Goal: Task Accomplishment & Management: Manage account settings

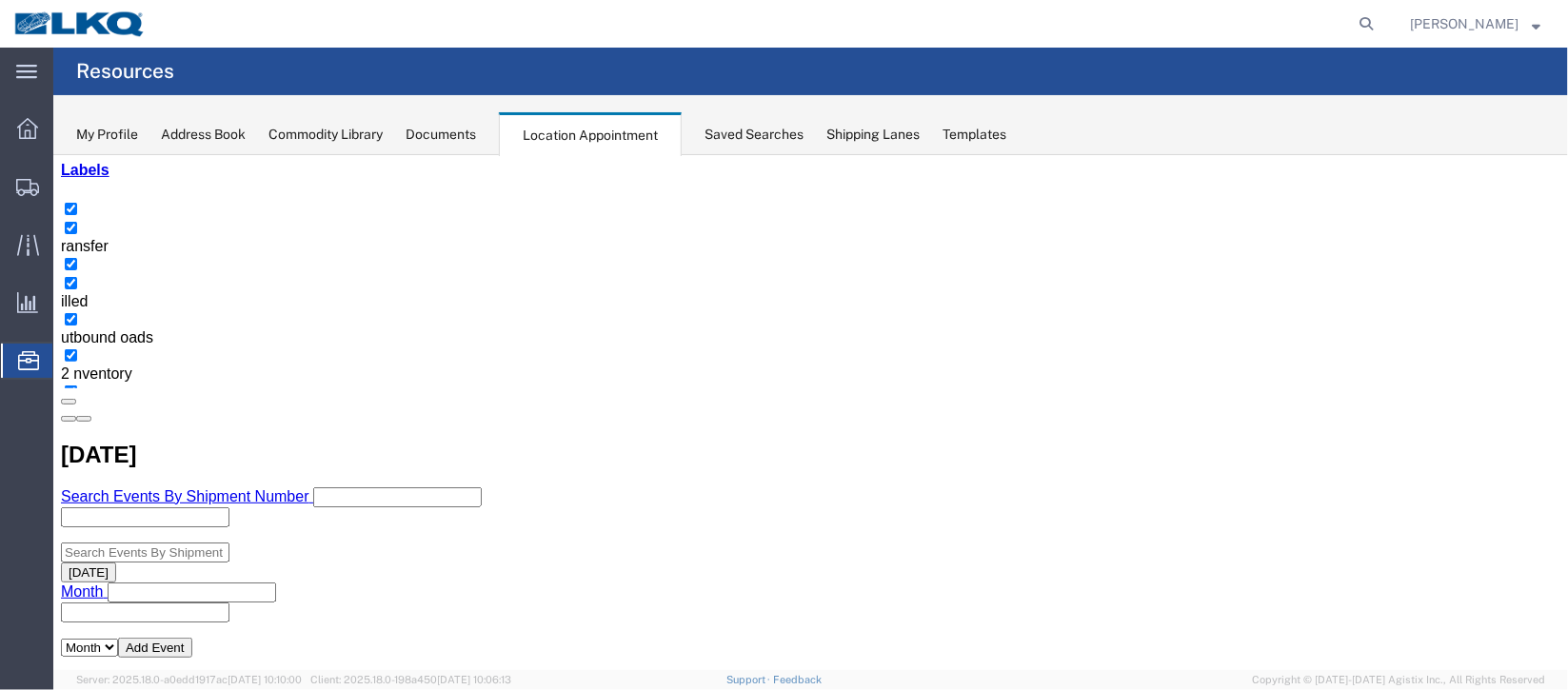
scroll to position [284, 0]
select select "1"
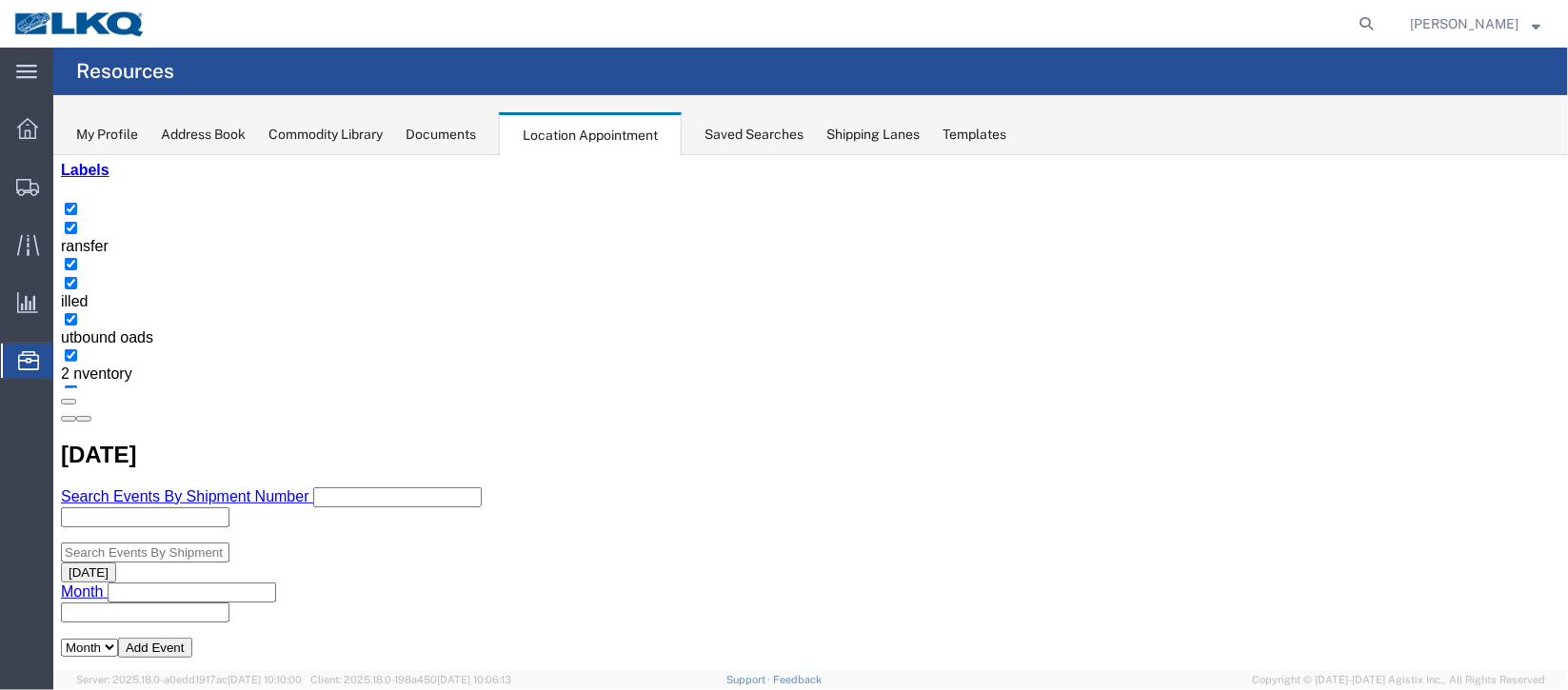
select select "22"
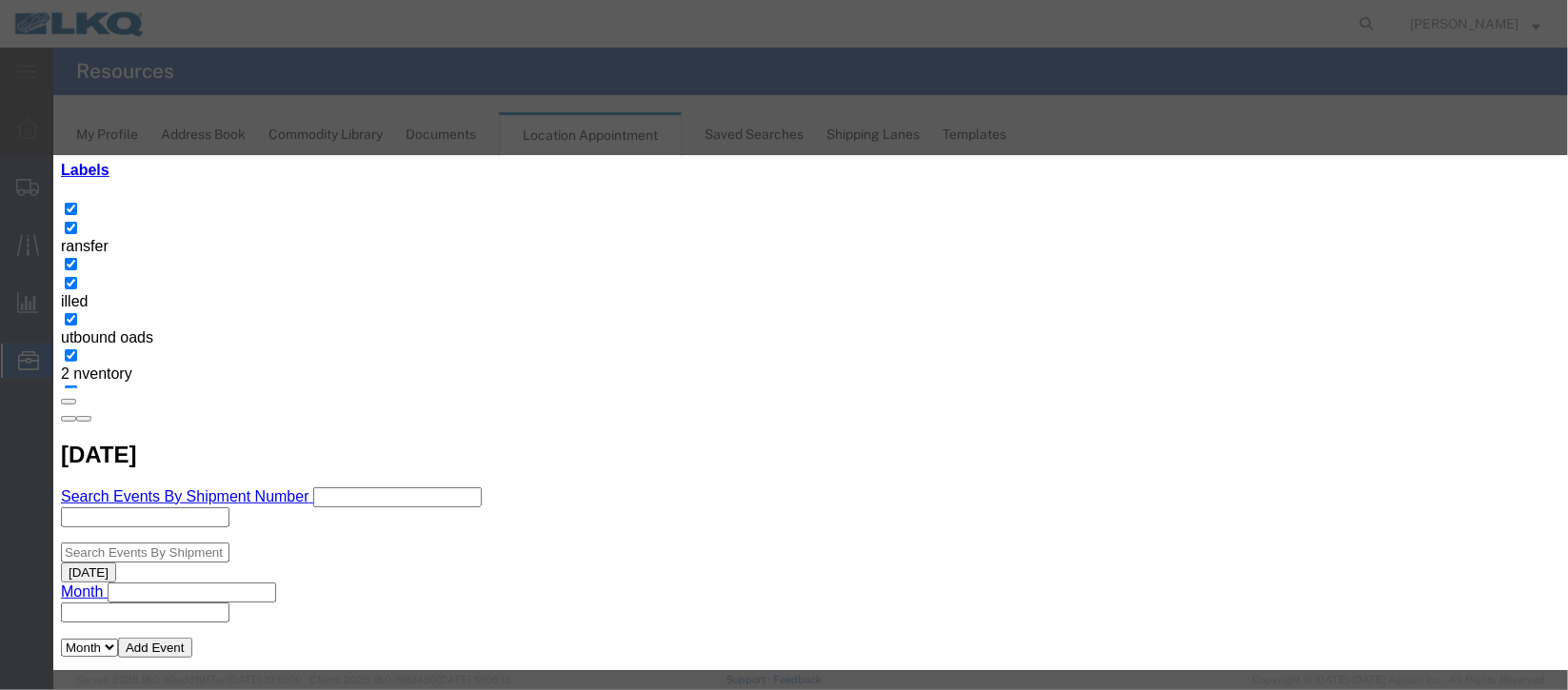
scroll to position [233, 0]
type input "de"
select select "40"
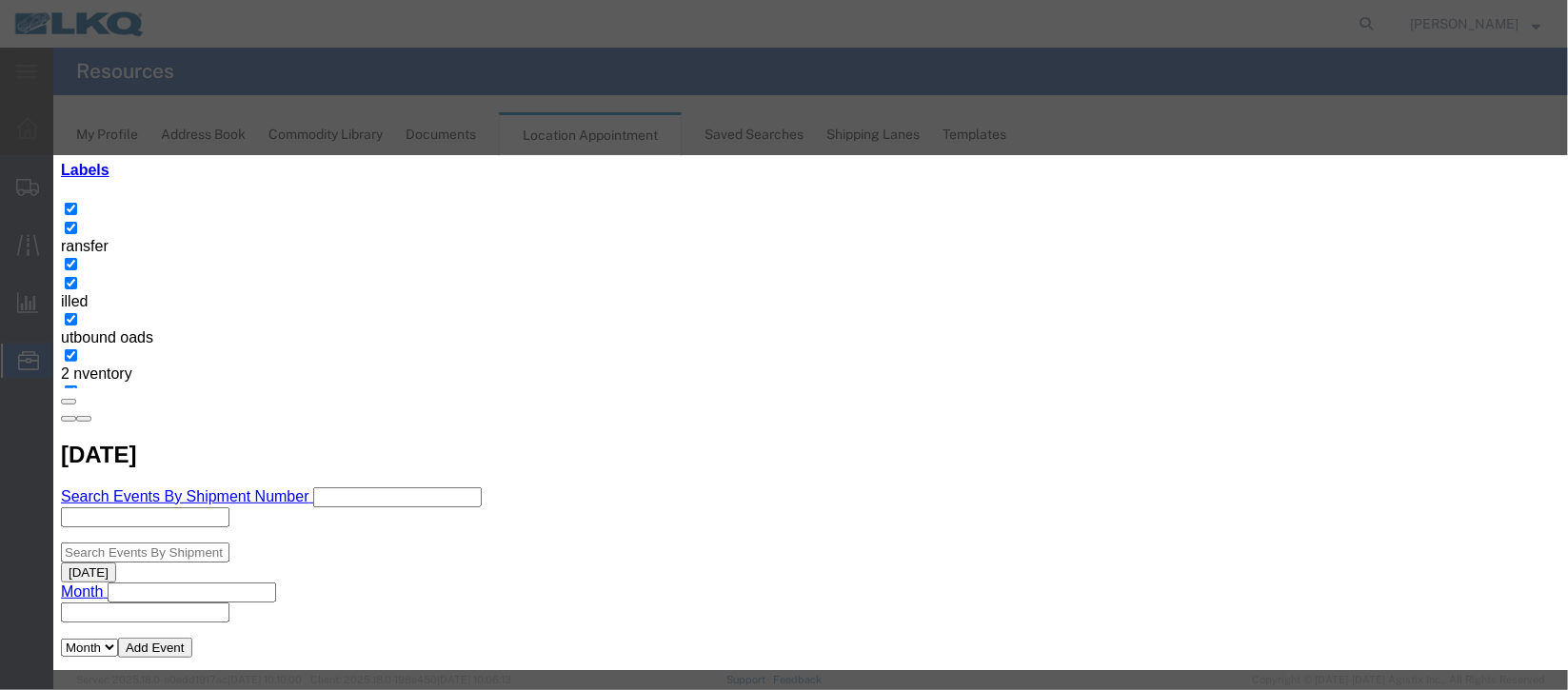
scroll to position [0, 0]
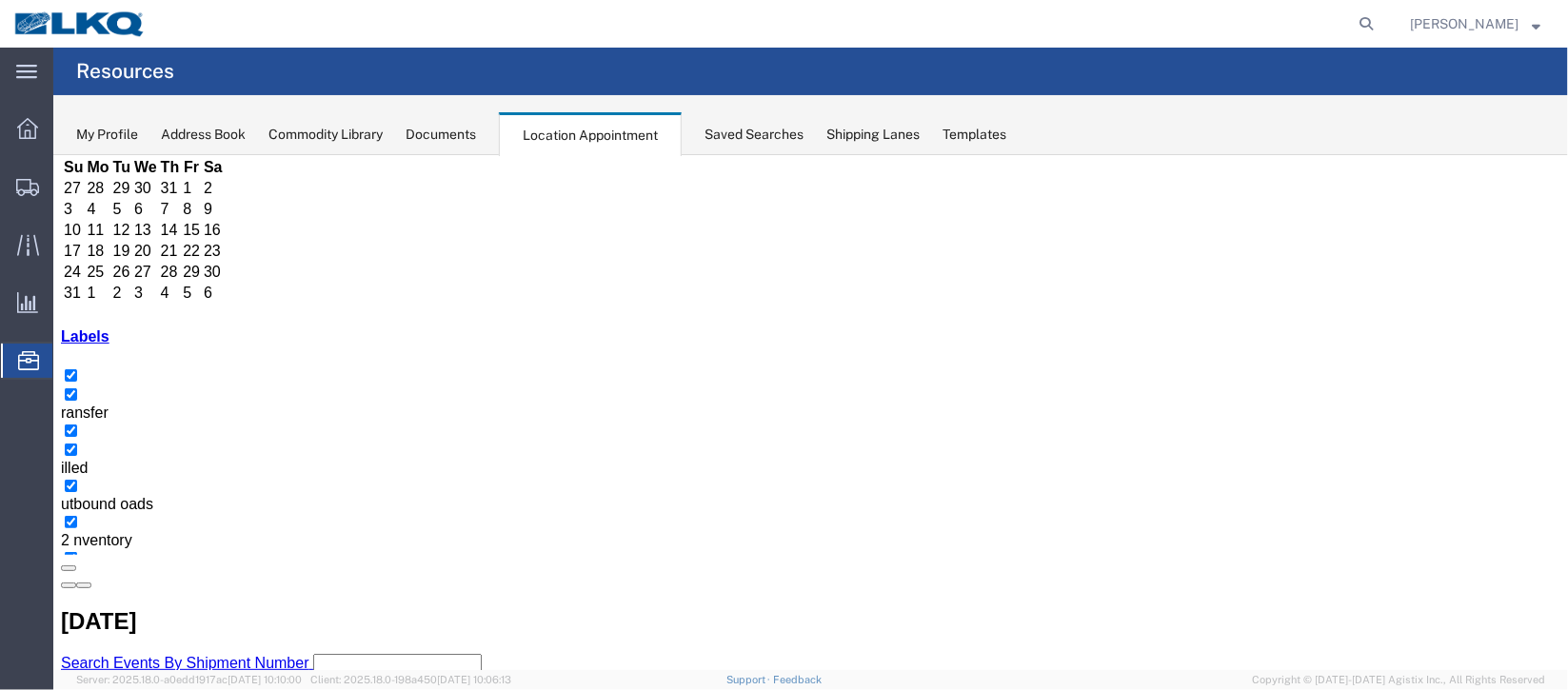
scroll to position [284, 0]
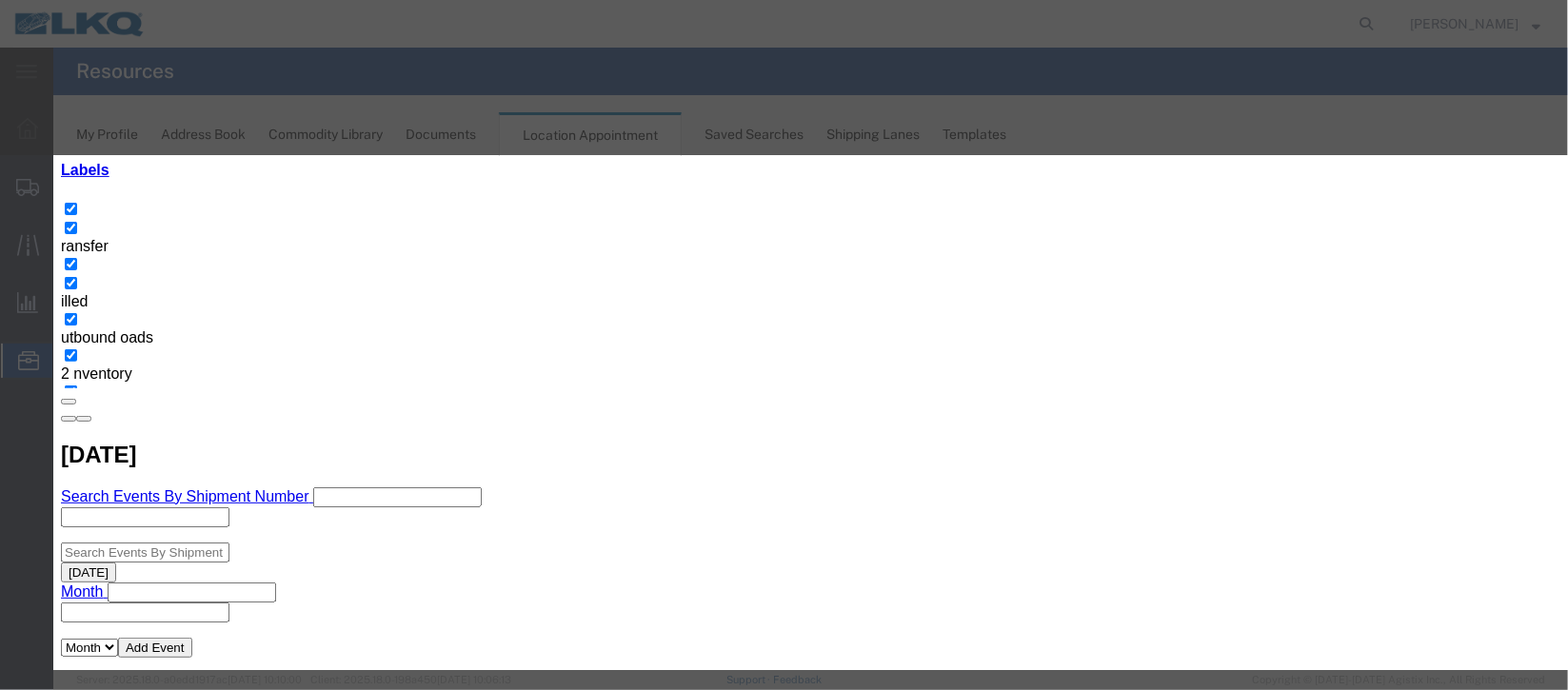
scroll to position [233, 0]
type input "de"
select select "40"
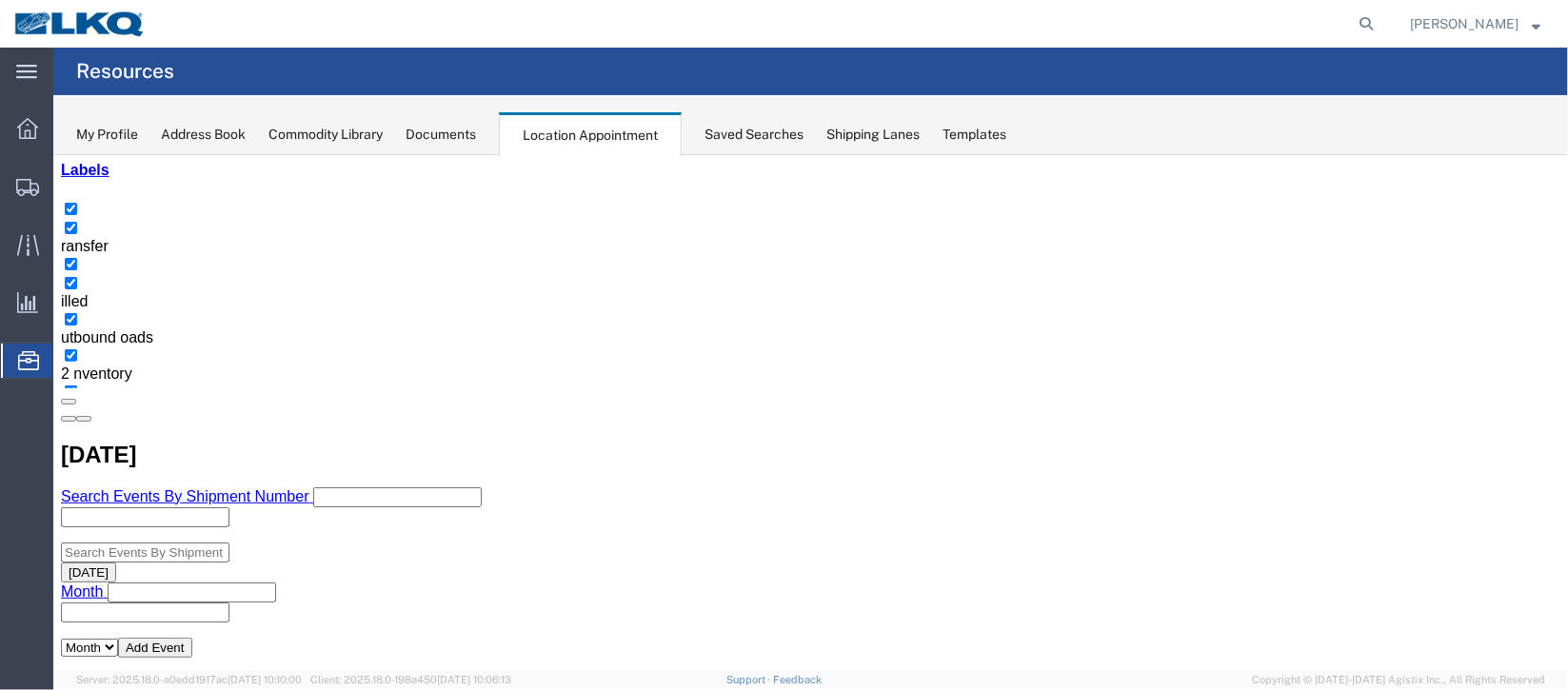
scroll to position [0, 0]
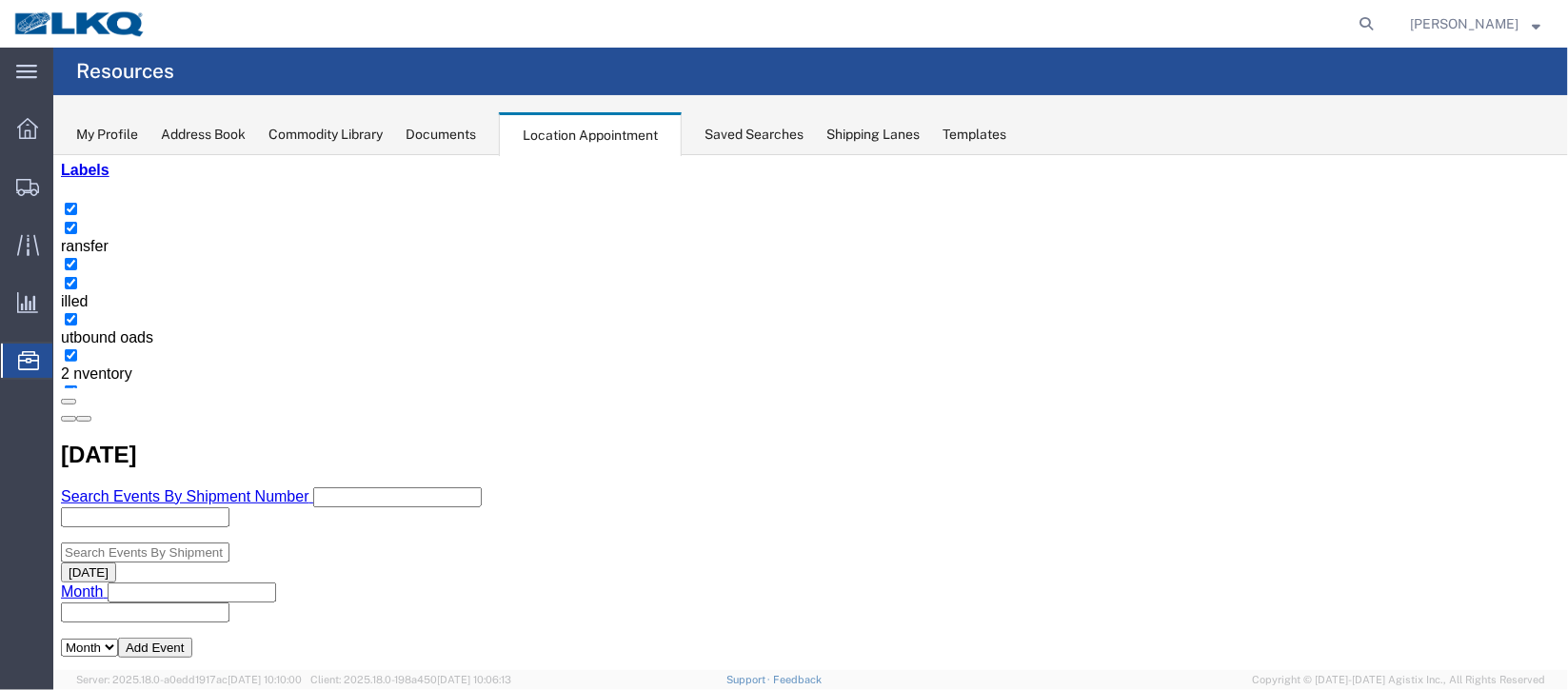
scroll to position [142, 0]
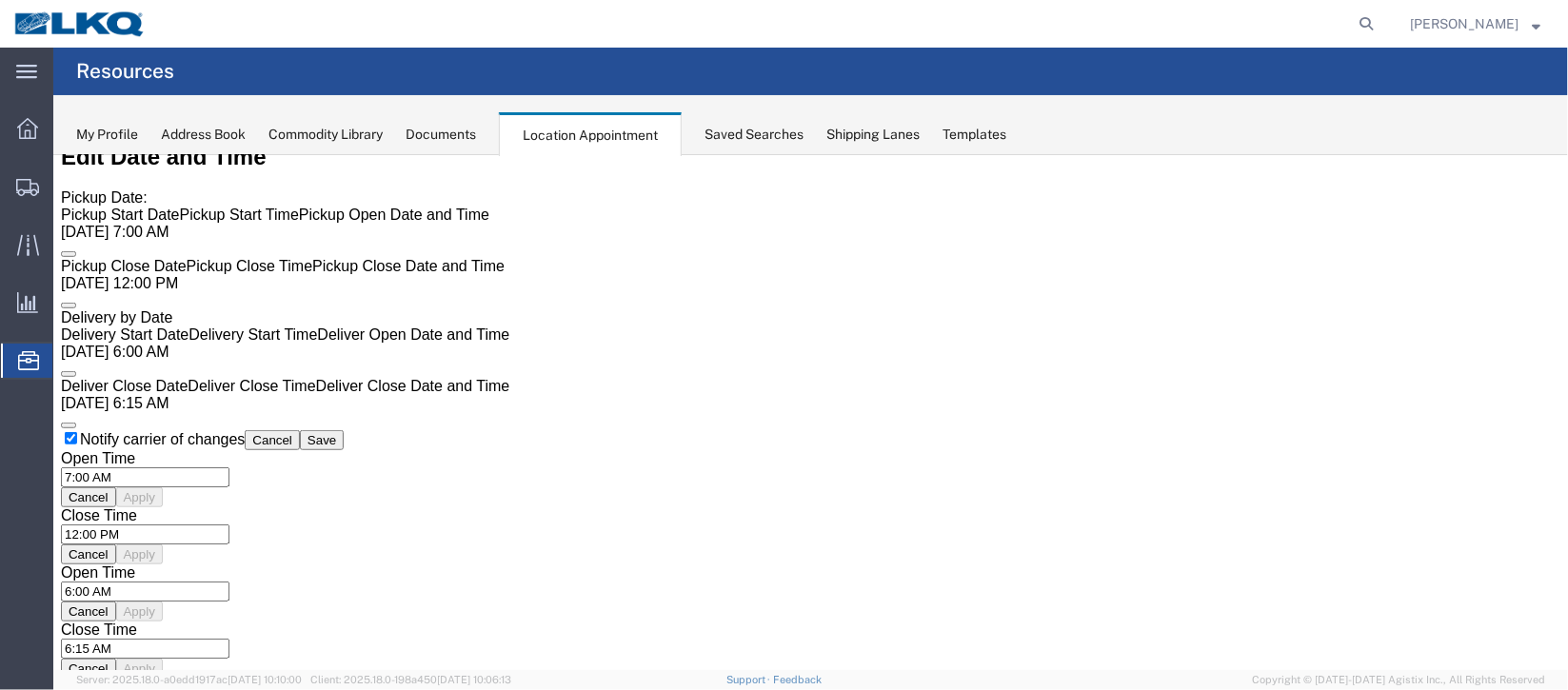
scroll to position [0, 0]
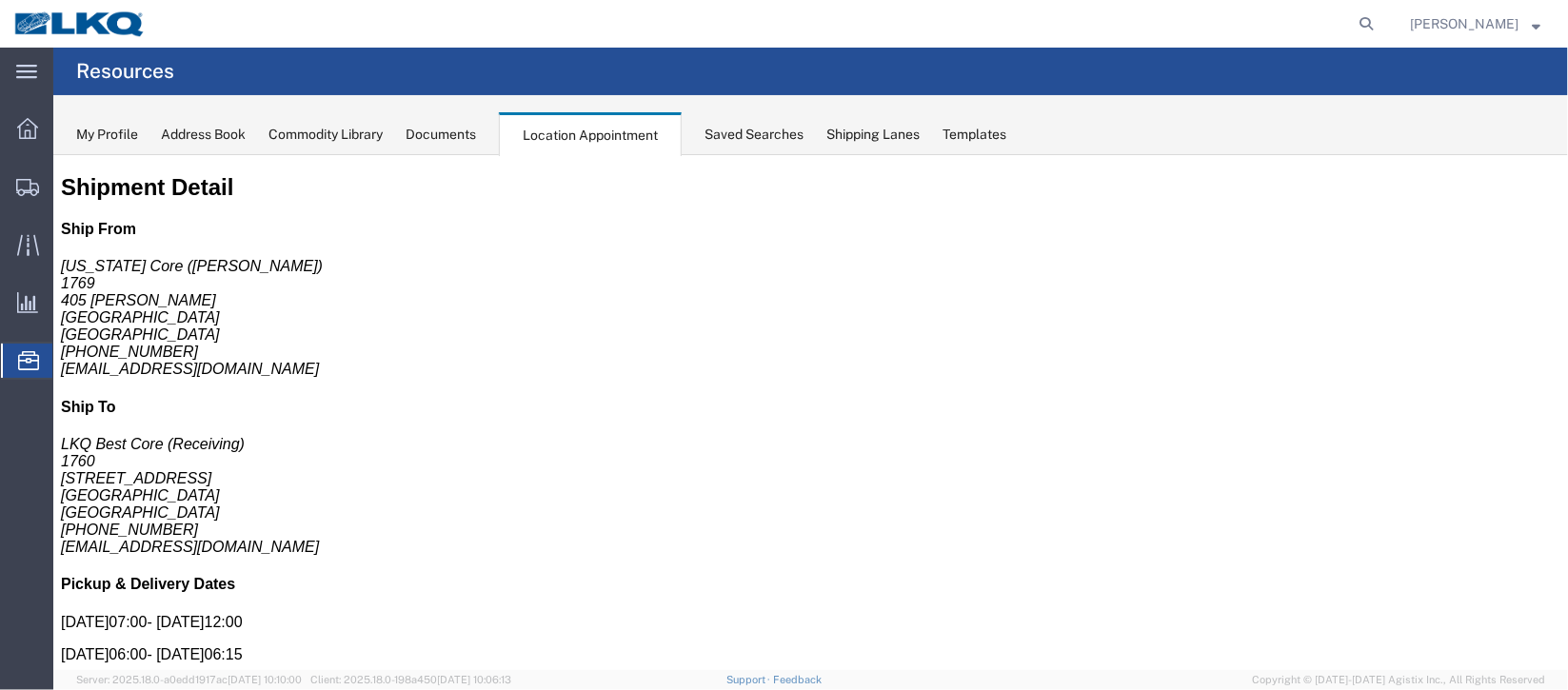
click at [0, 0] on span "Documents" at bounding box center [0, 0] width 0 height 0
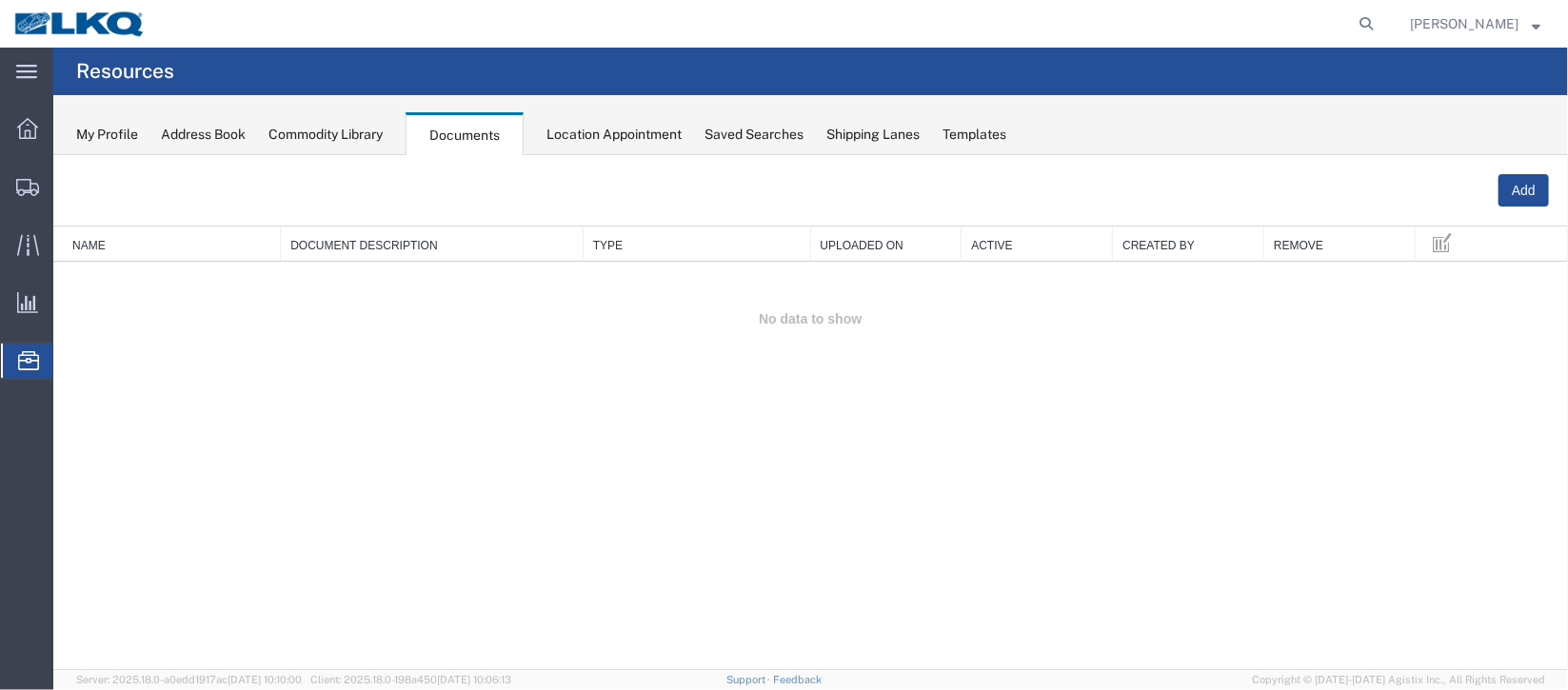
click at [0, 0] on span "Location Appointment" at bounding box center [0, 0] width 0 height 0
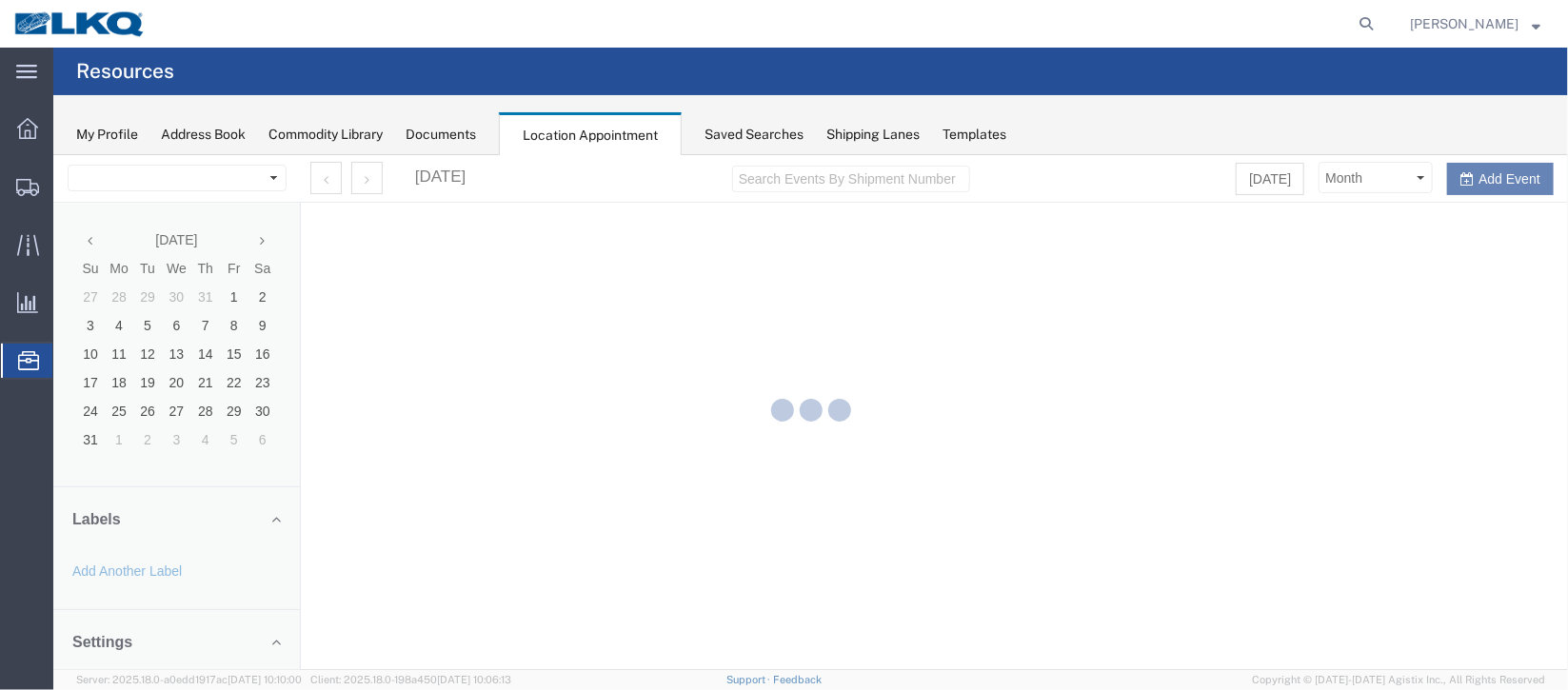
select select "27634"
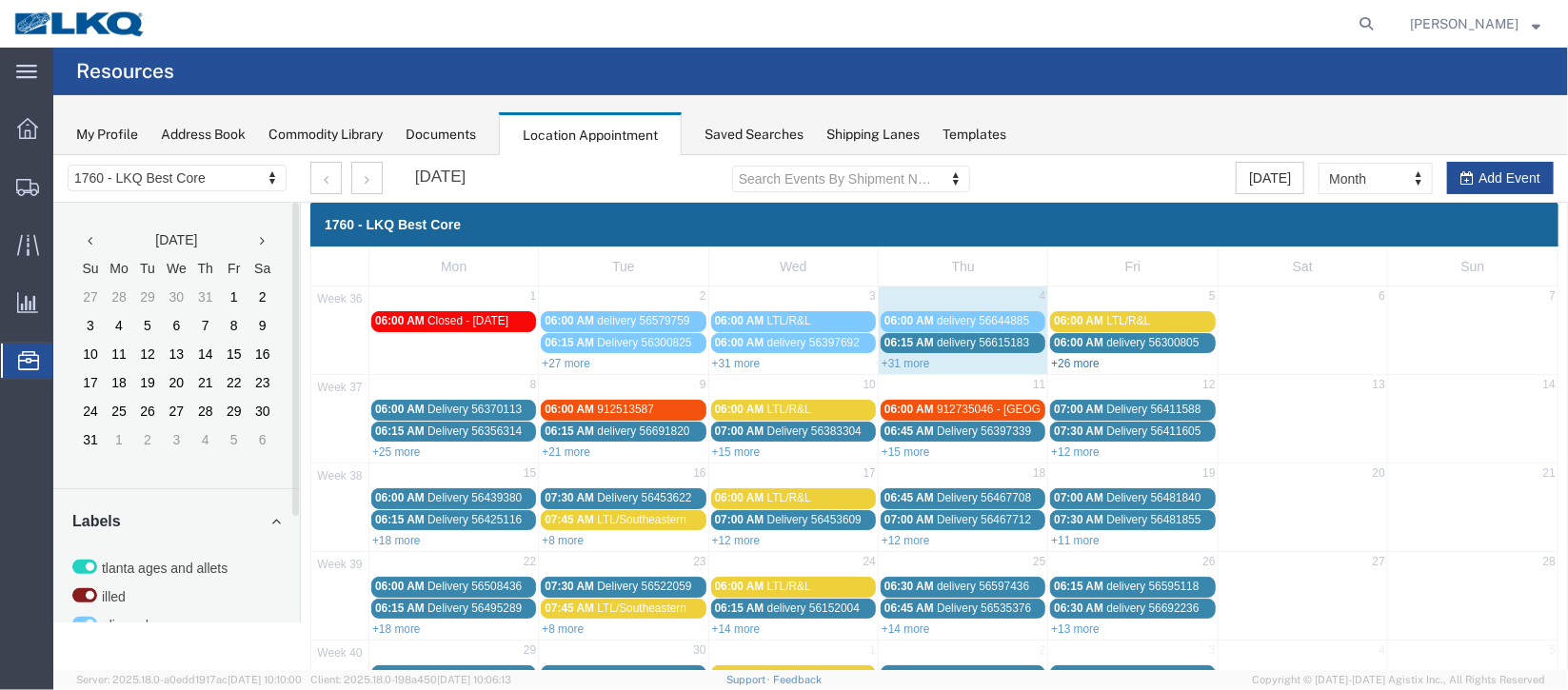
click at [1063, 360] on link "+26 more" at bounding box center [1074, 362] width 49 height 13
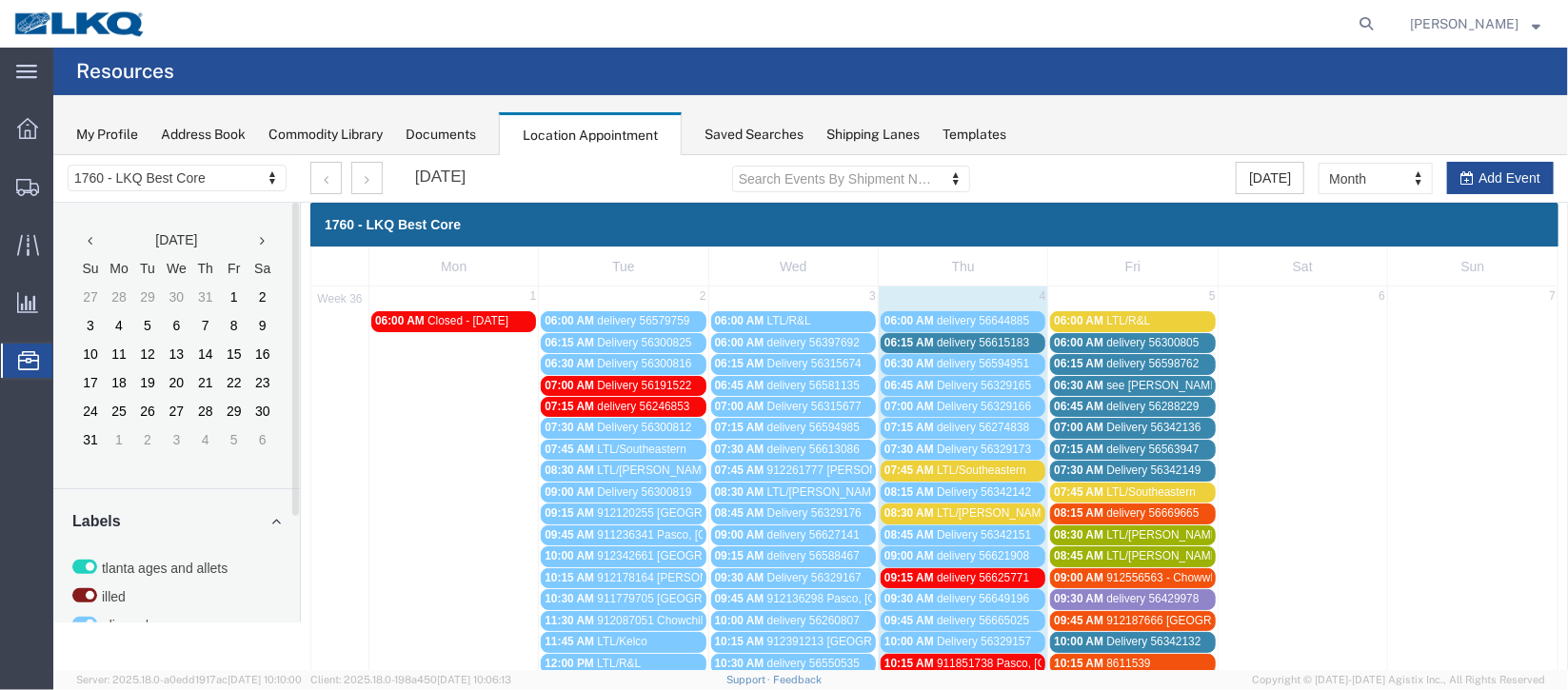
click at [1088, 360] on span "06:15 AM" at bounding box center [1078, 362] width 50 height 13
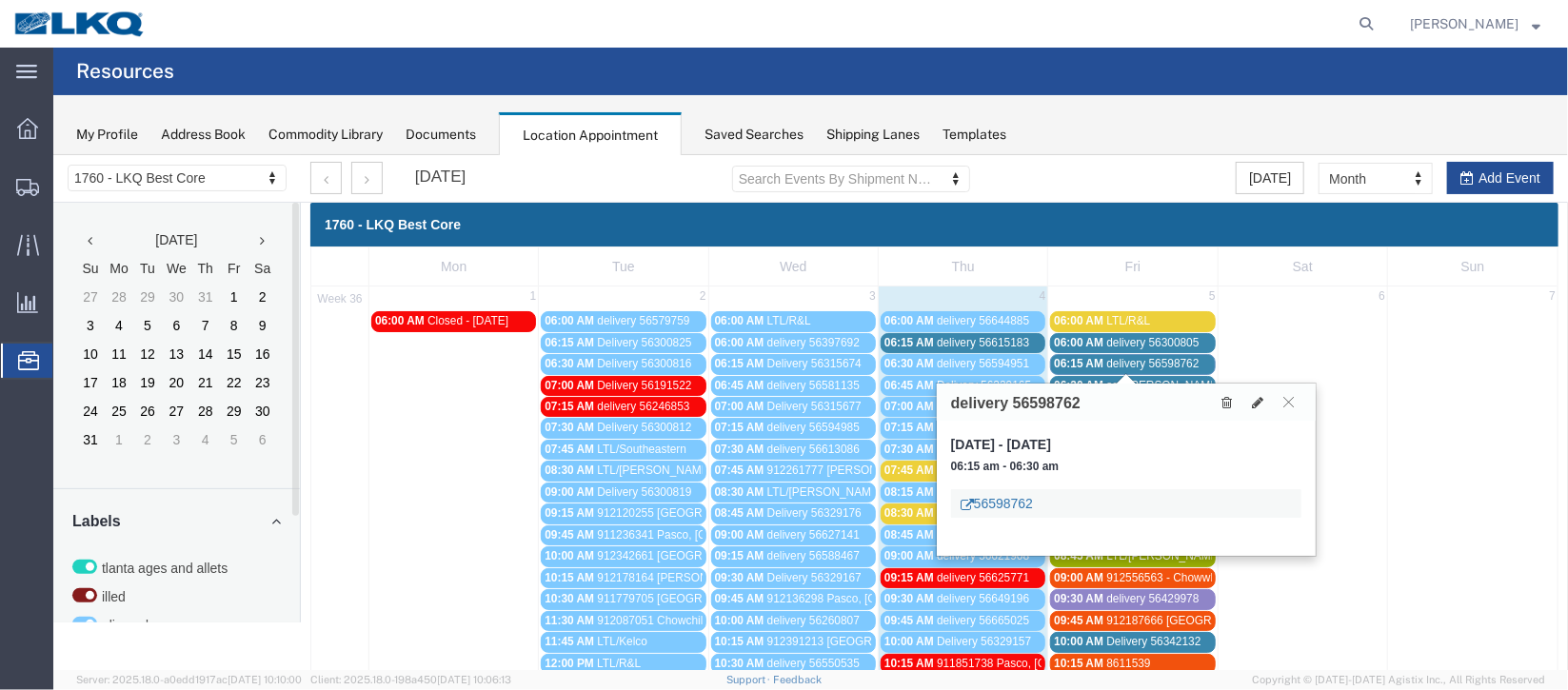
click at [1001, 496] on link "56598762" at bounding box center [995, 502] width 73 height 19
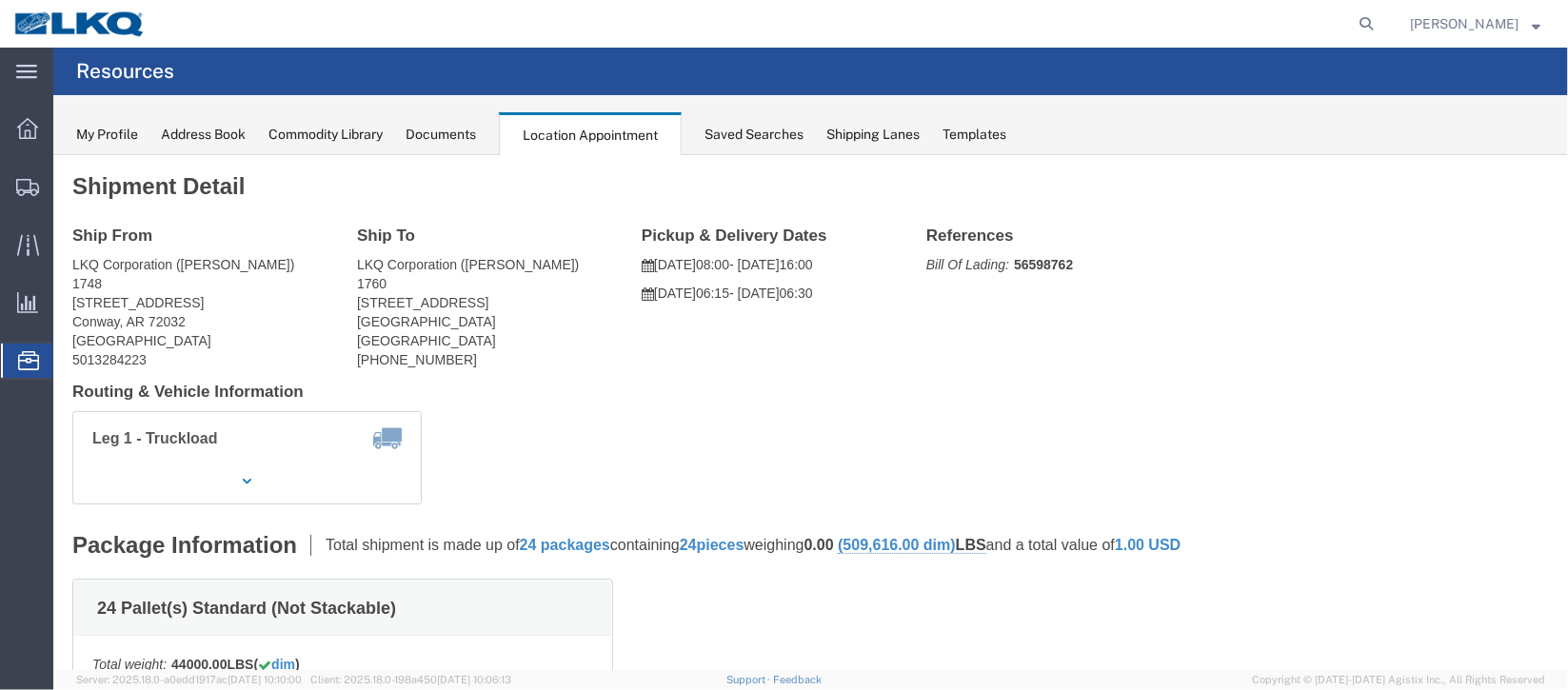
click at [0, 0] on span "Documents" at bounding box center [0, 0] width 0 height 0
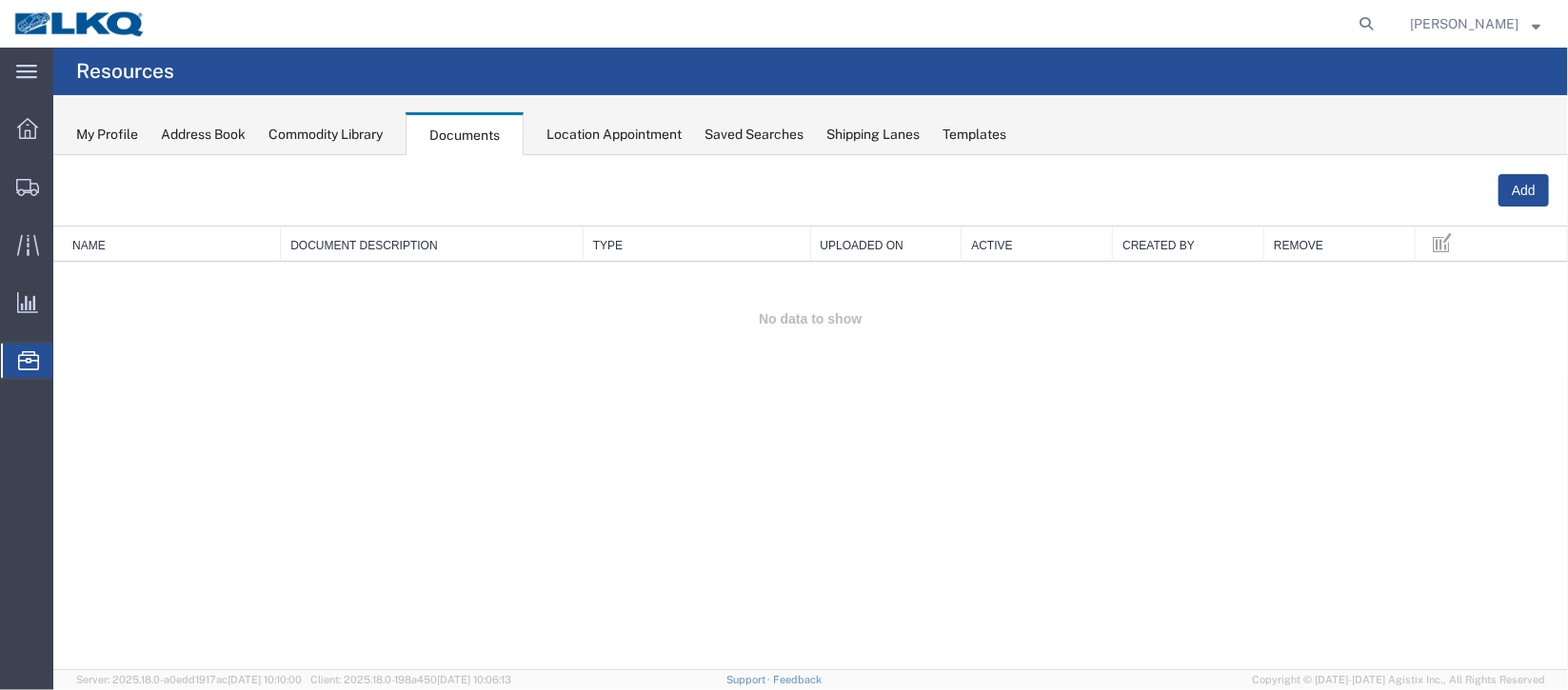
click at [0, 0] on span "Location Appointment" at bounding box center [0, 0] width 0 height 0
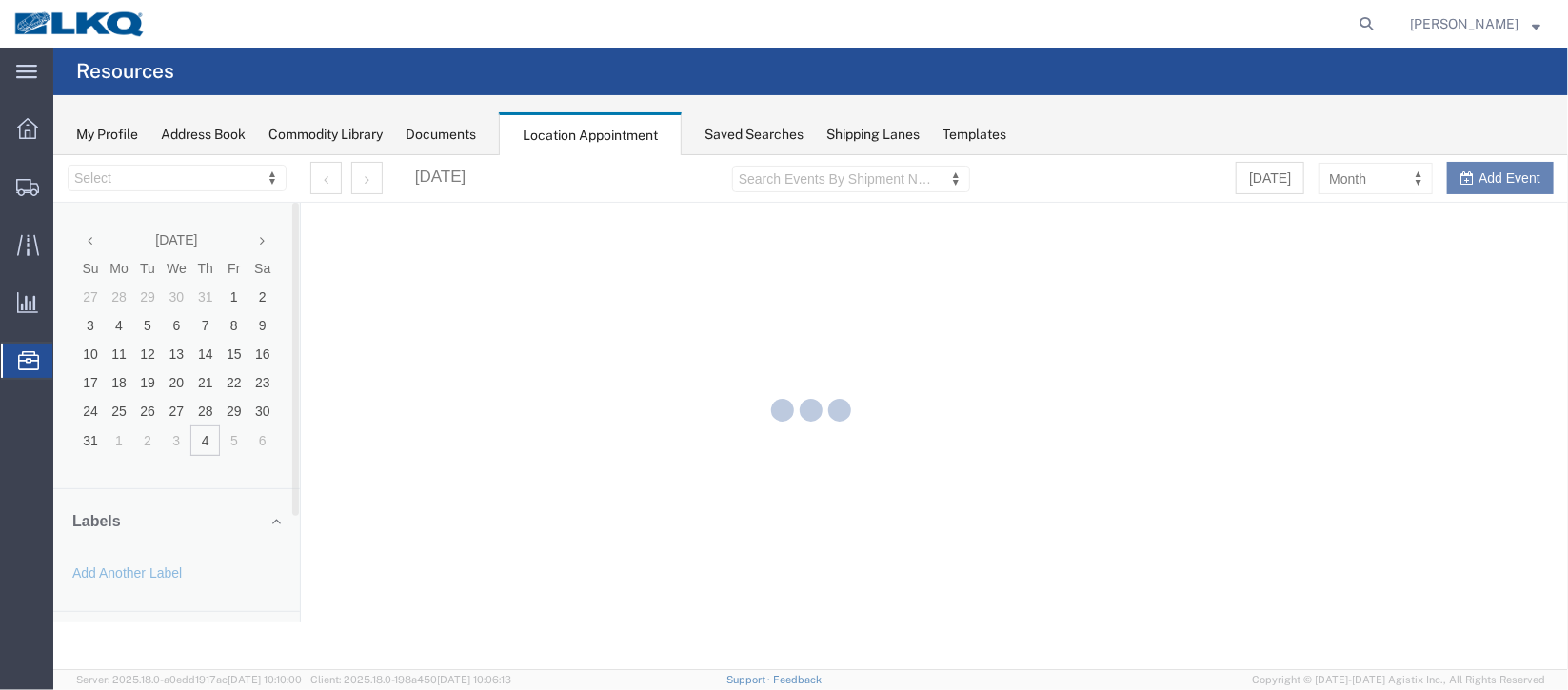
select select "27634"
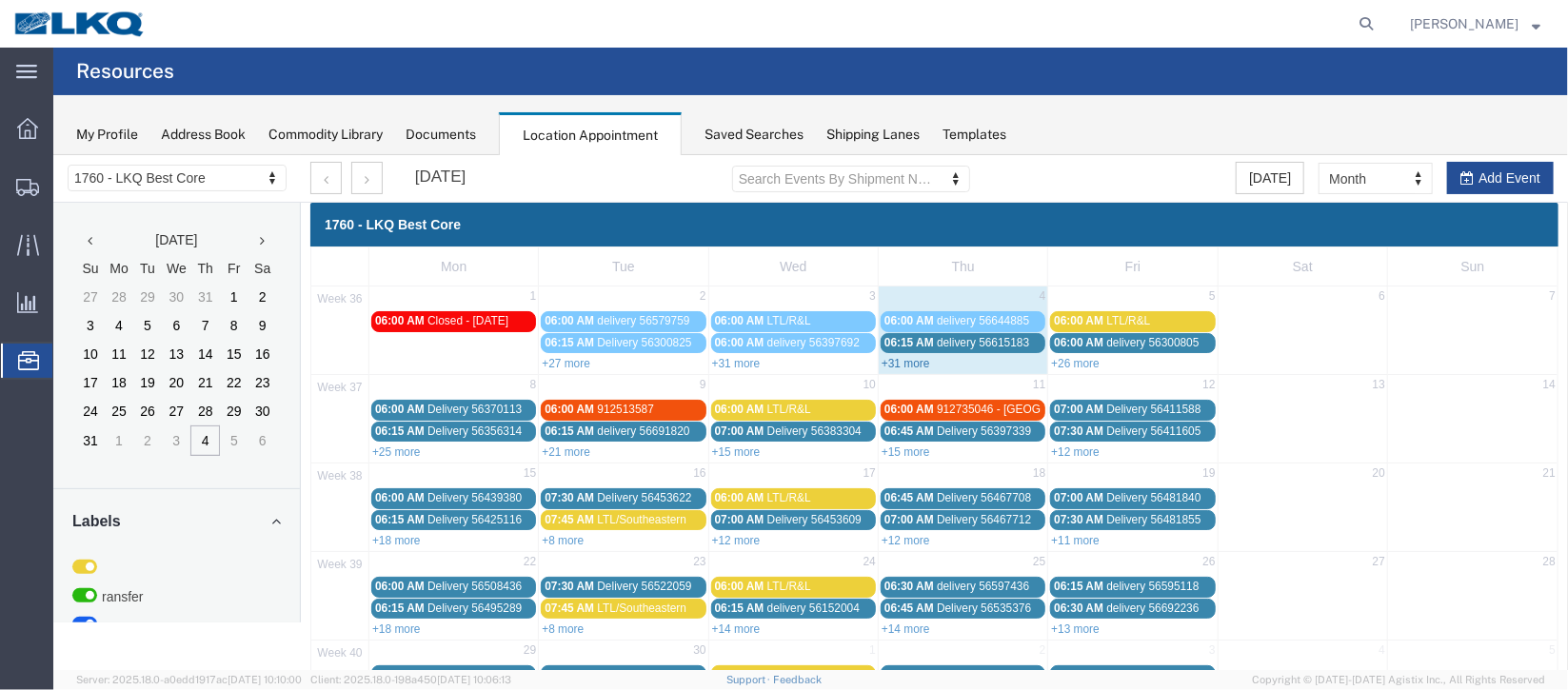
click at [918, 360] on link "+31 more" at bounding box center [905, 362] width 49 height 13
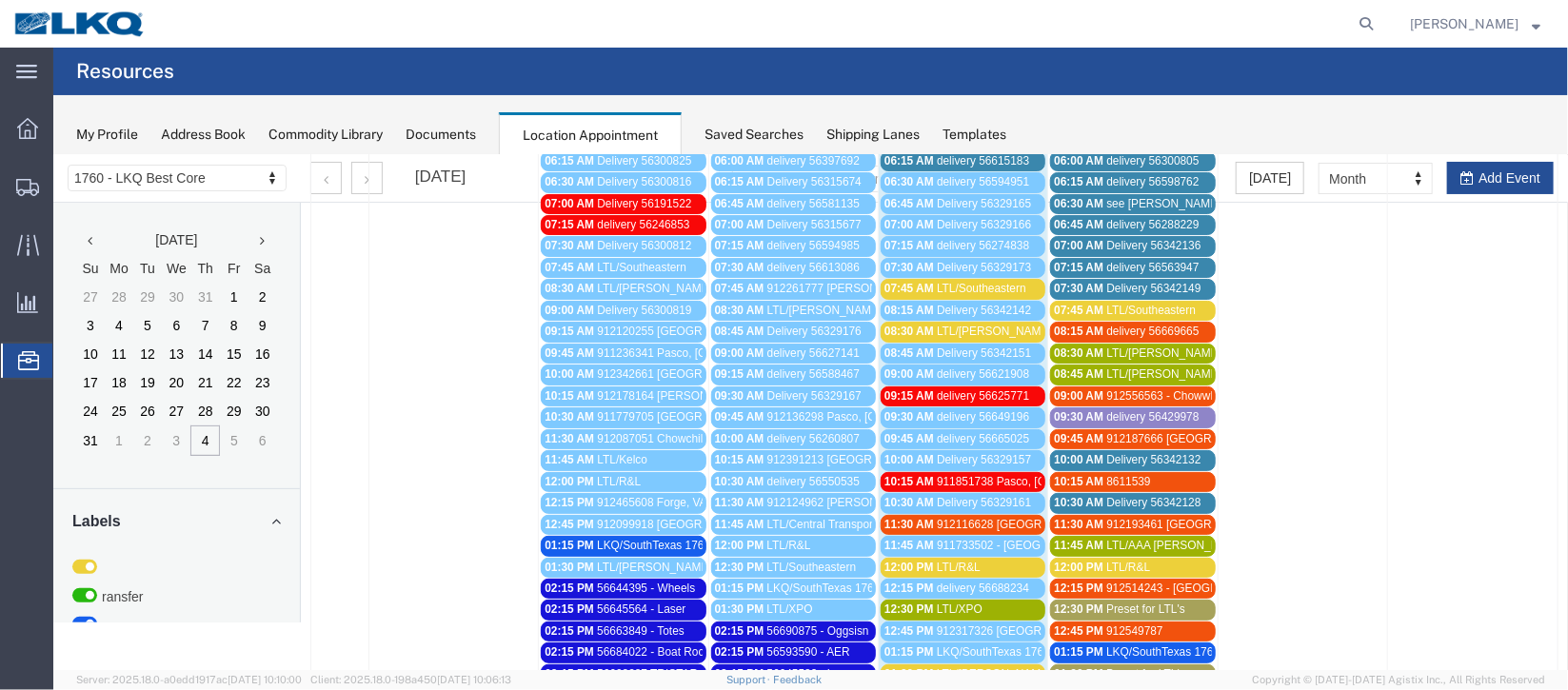
scroll to position [142, 0]
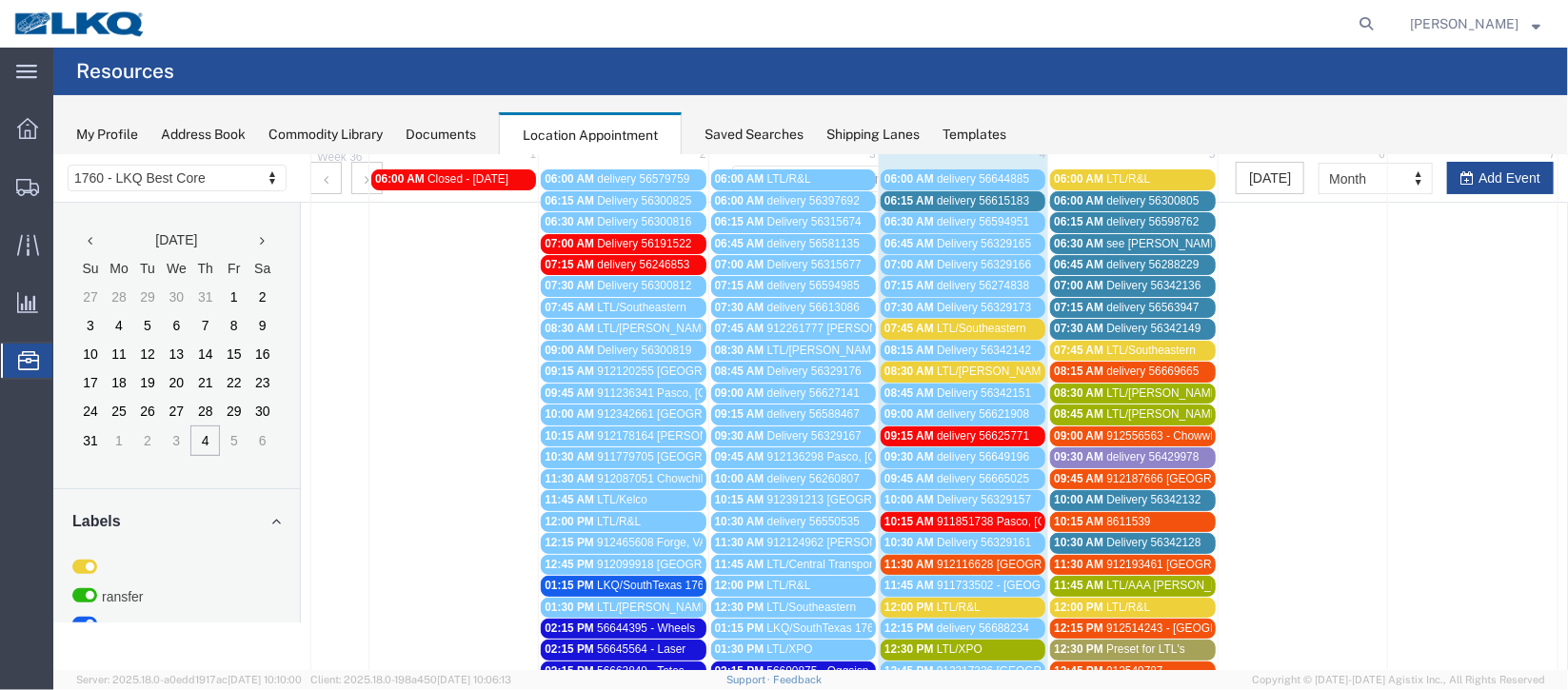
click at [1105, 240] on span "see [PERSON_NAME] - 56288231" at bounding box center [1193, 242] width 176 height 13
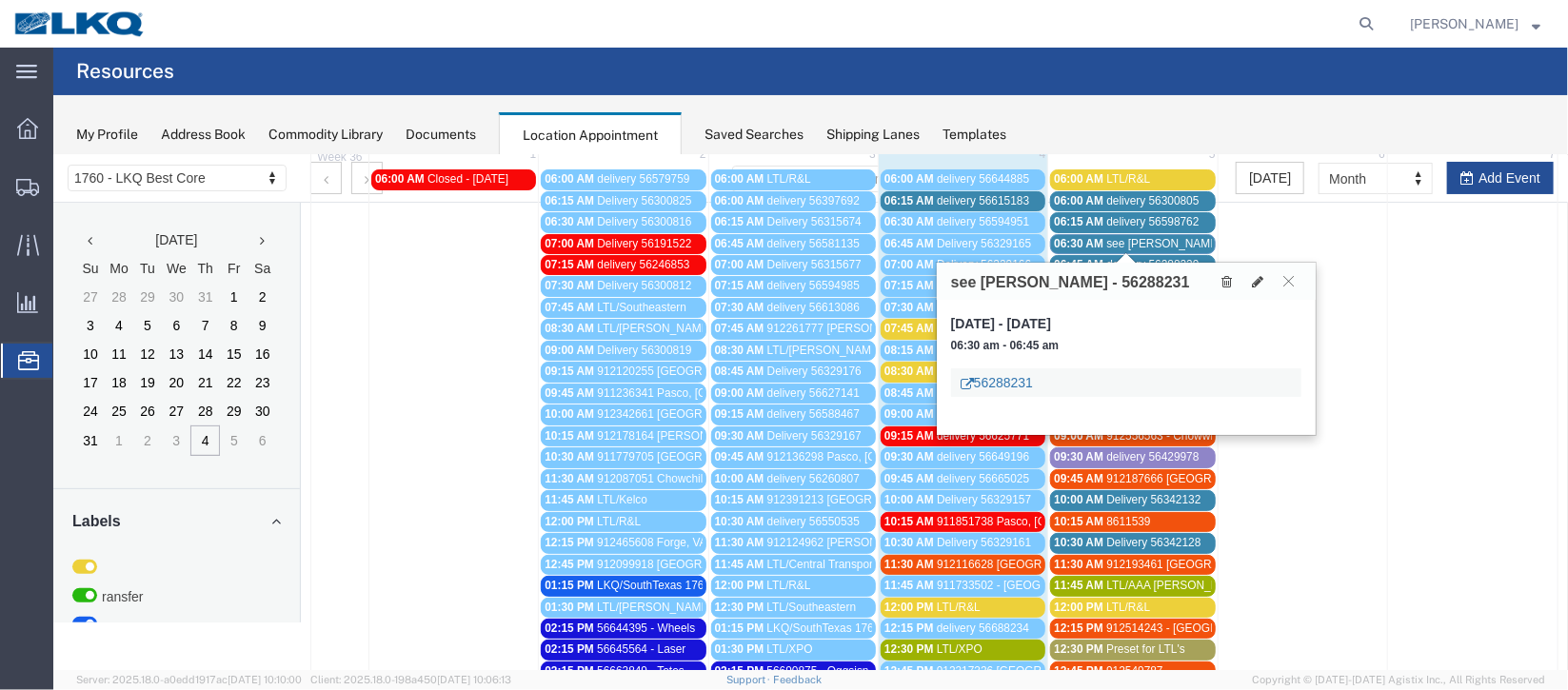
click at [1000, 374] on link "56288231" at bounding box center [995, 381] width 73 height 19
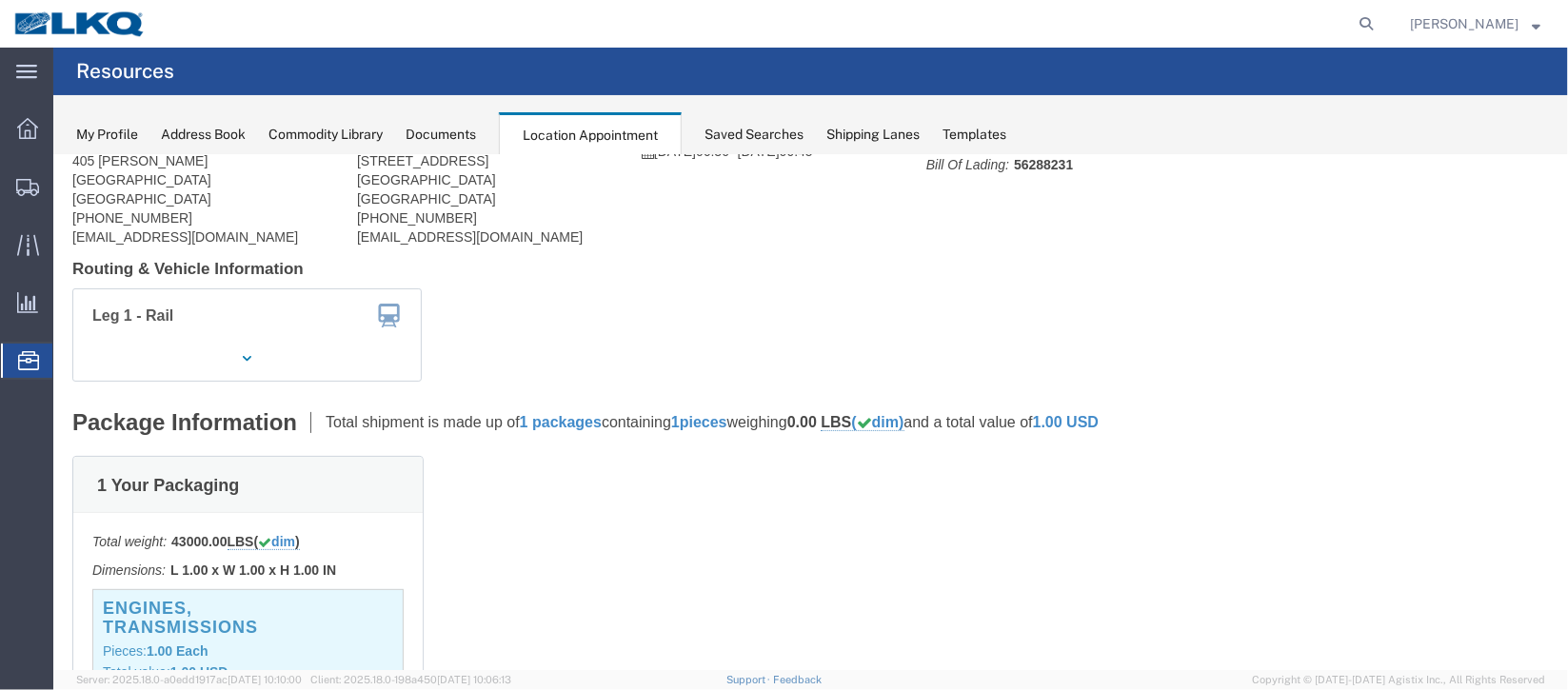
scroll to position [0, 0]
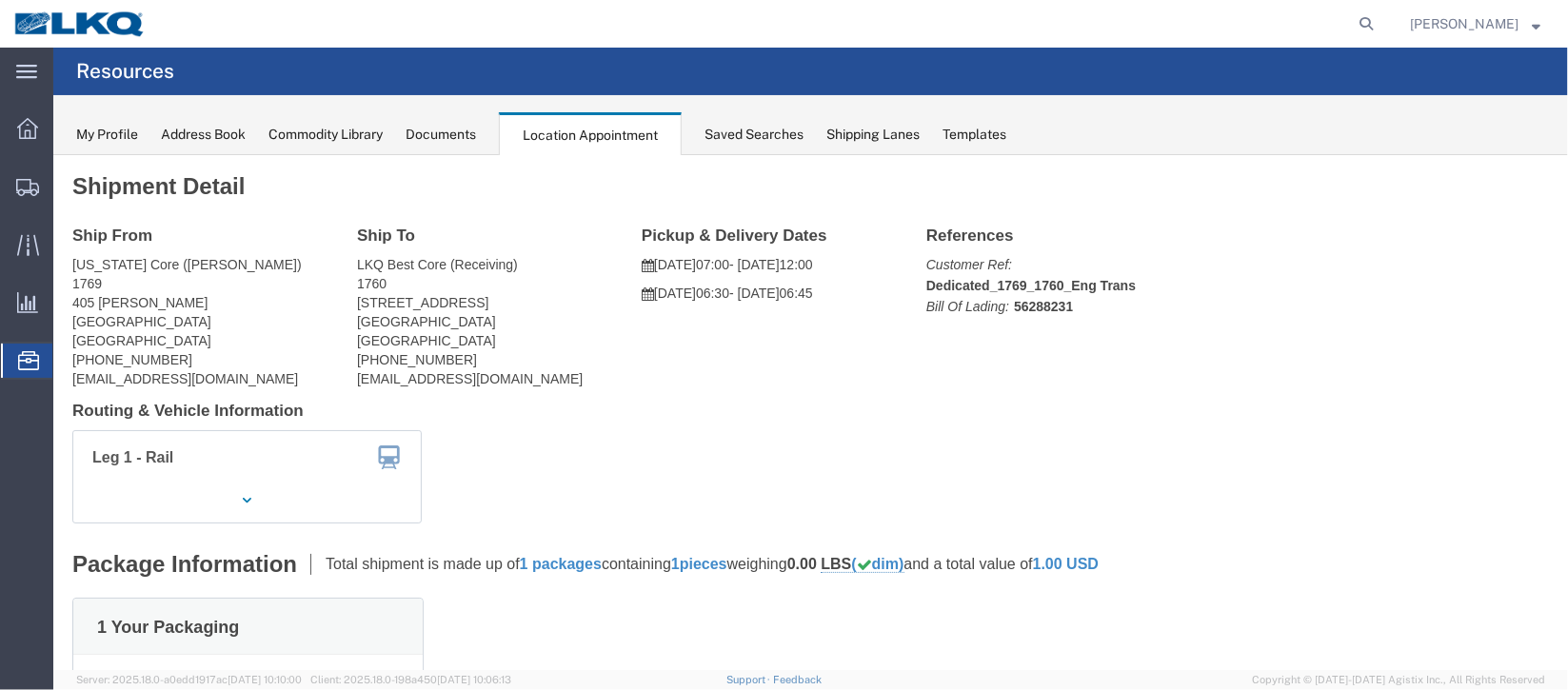
click at [0, 0] on span "Documents" at bounding box center [0, 0] width 0 height 0
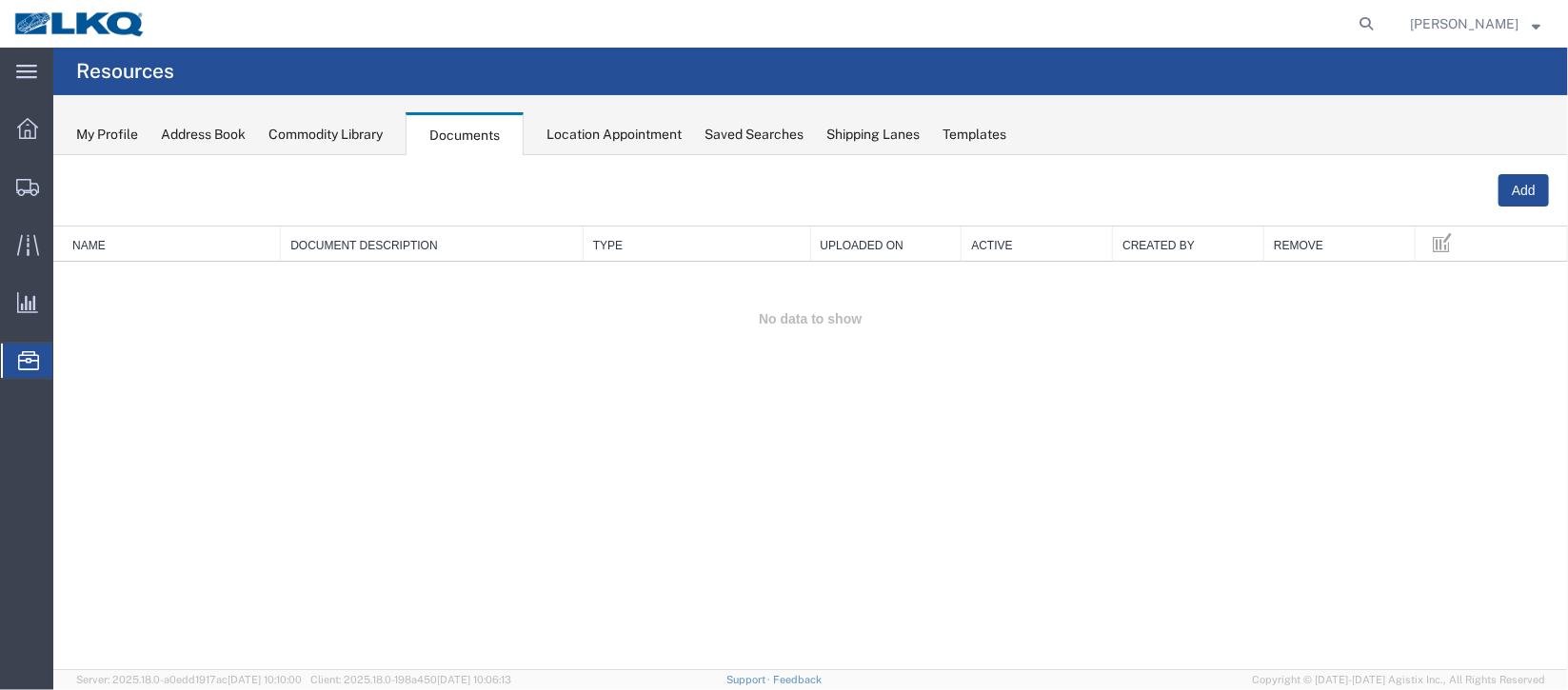
click at [0, 0] on span "Location Appointment" at bounding box center [0, 0] width 0 height 0
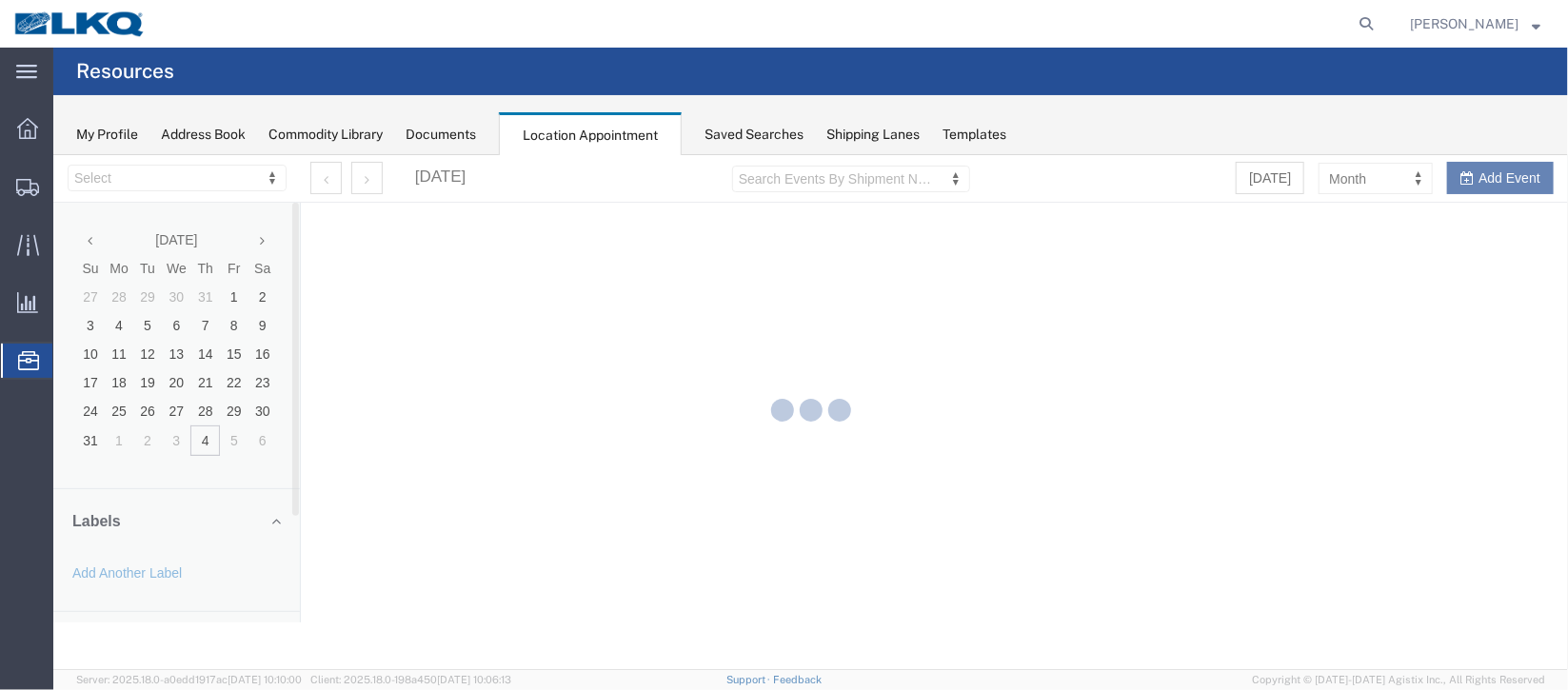
select select "27634"
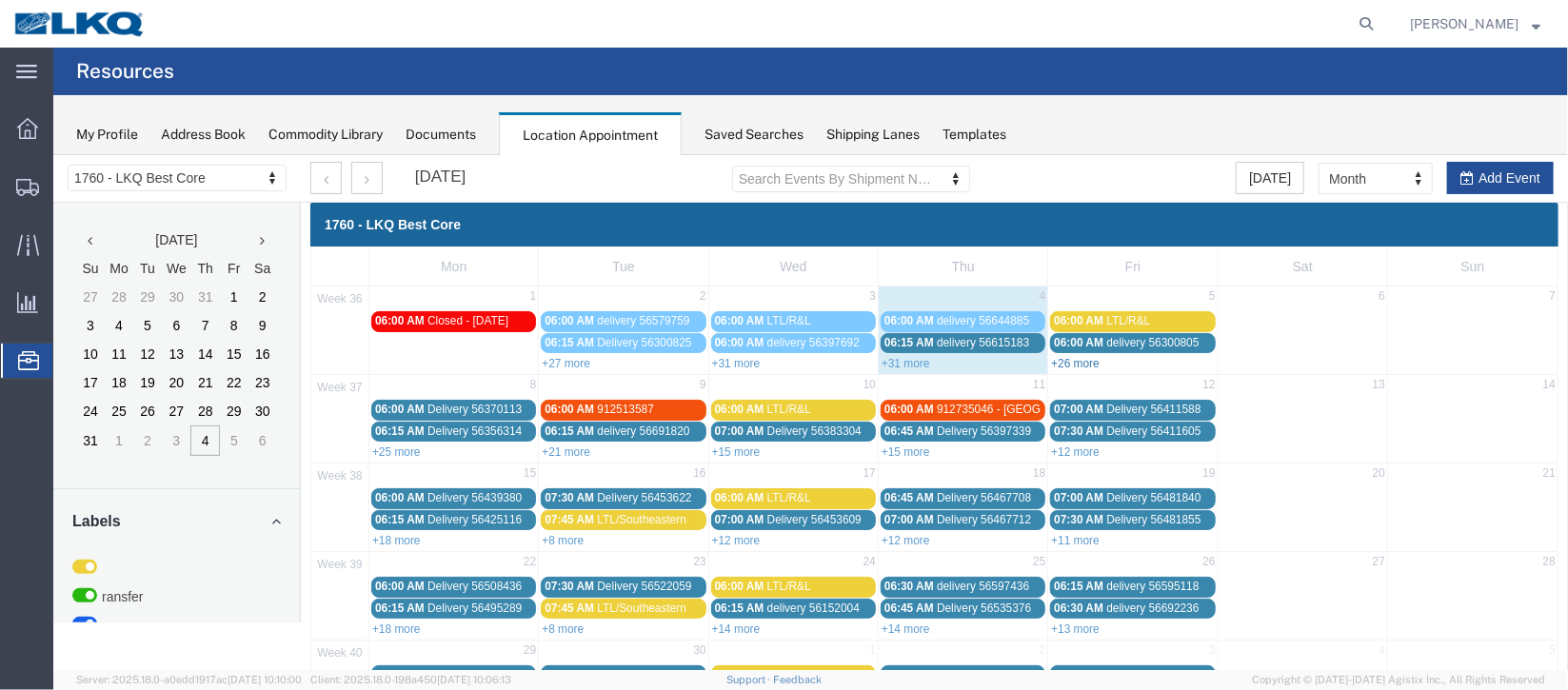
click at [1077, 360] on link "+26 more" at bounding box center [1074, 362] width 49 height 13
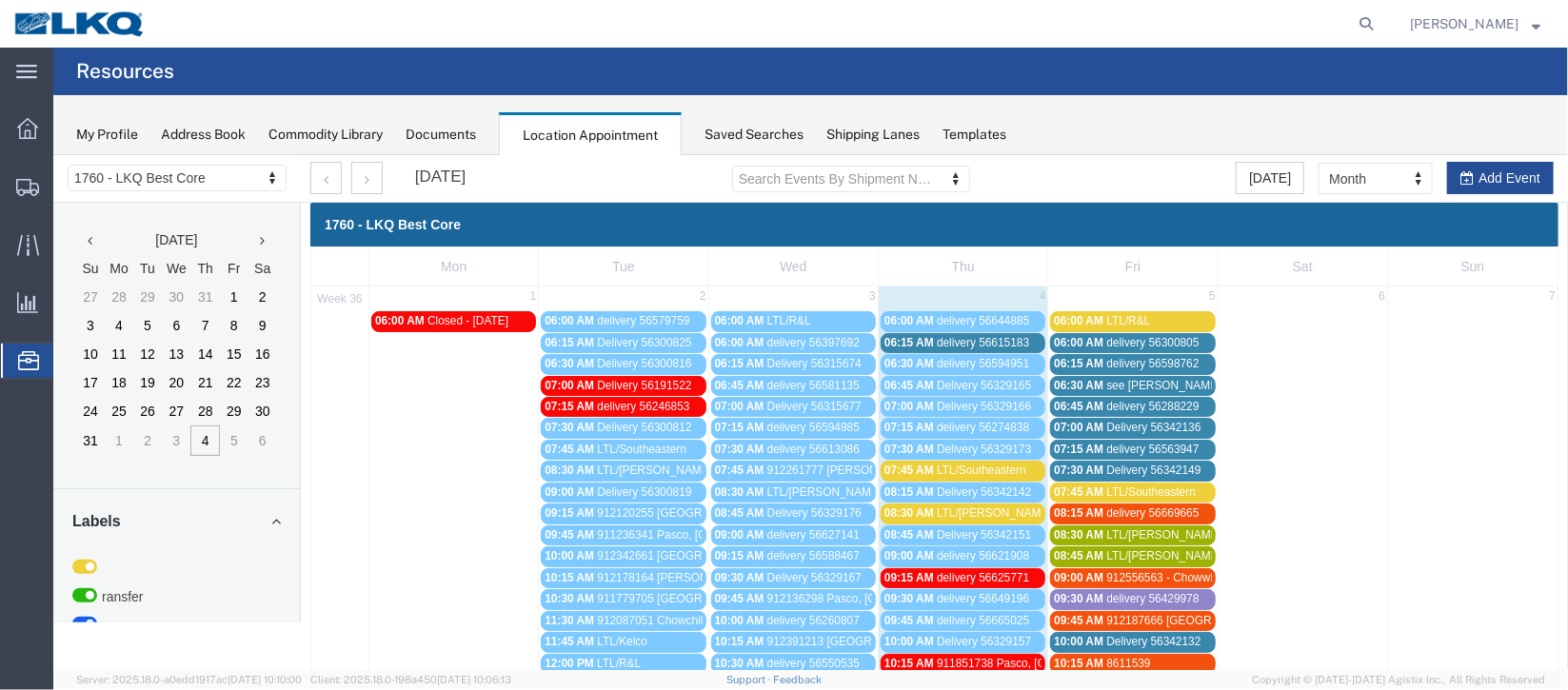
click at [1076, 407] on span "06:45 AM" at bounding box center [1078, 405] width 50 height 13
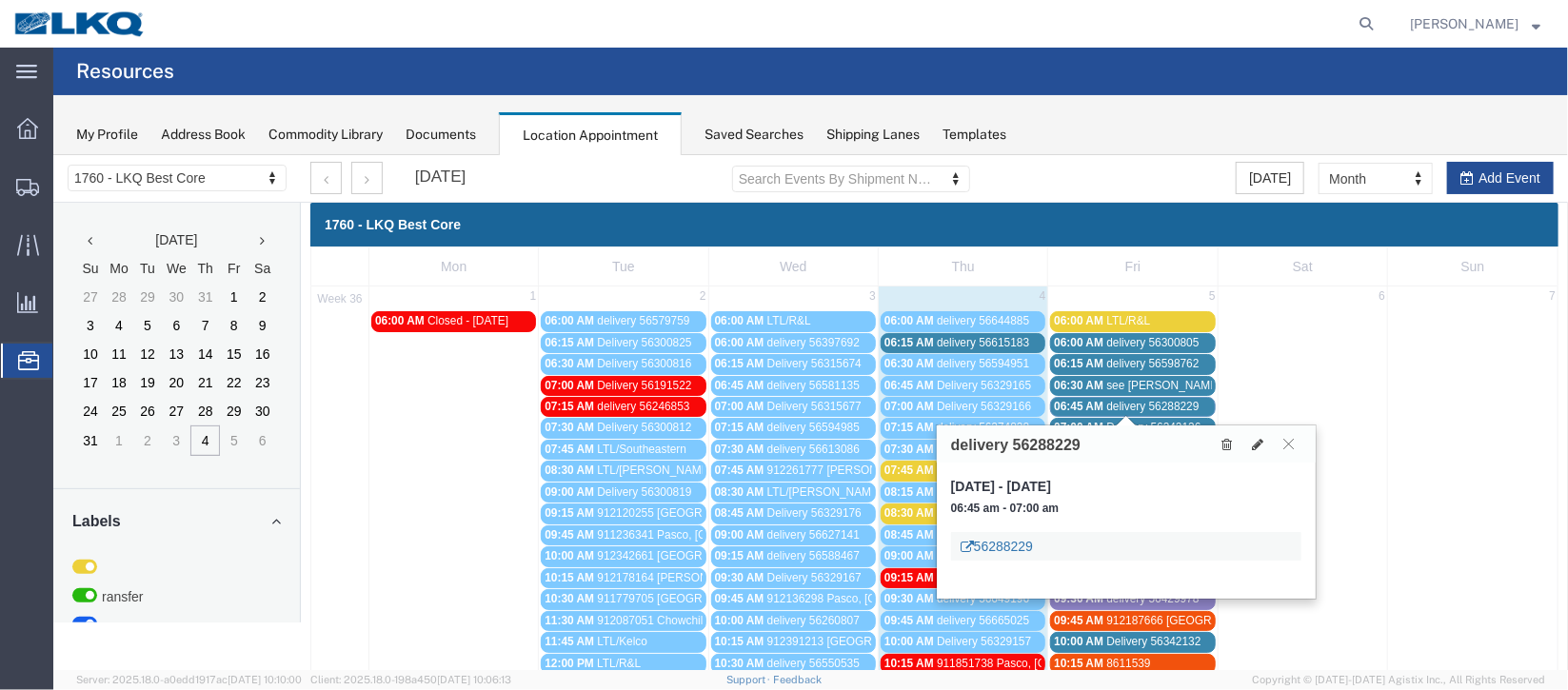
click at [995, 539] on link "56288229" at bounding box center [995, 544] width 73 height 19
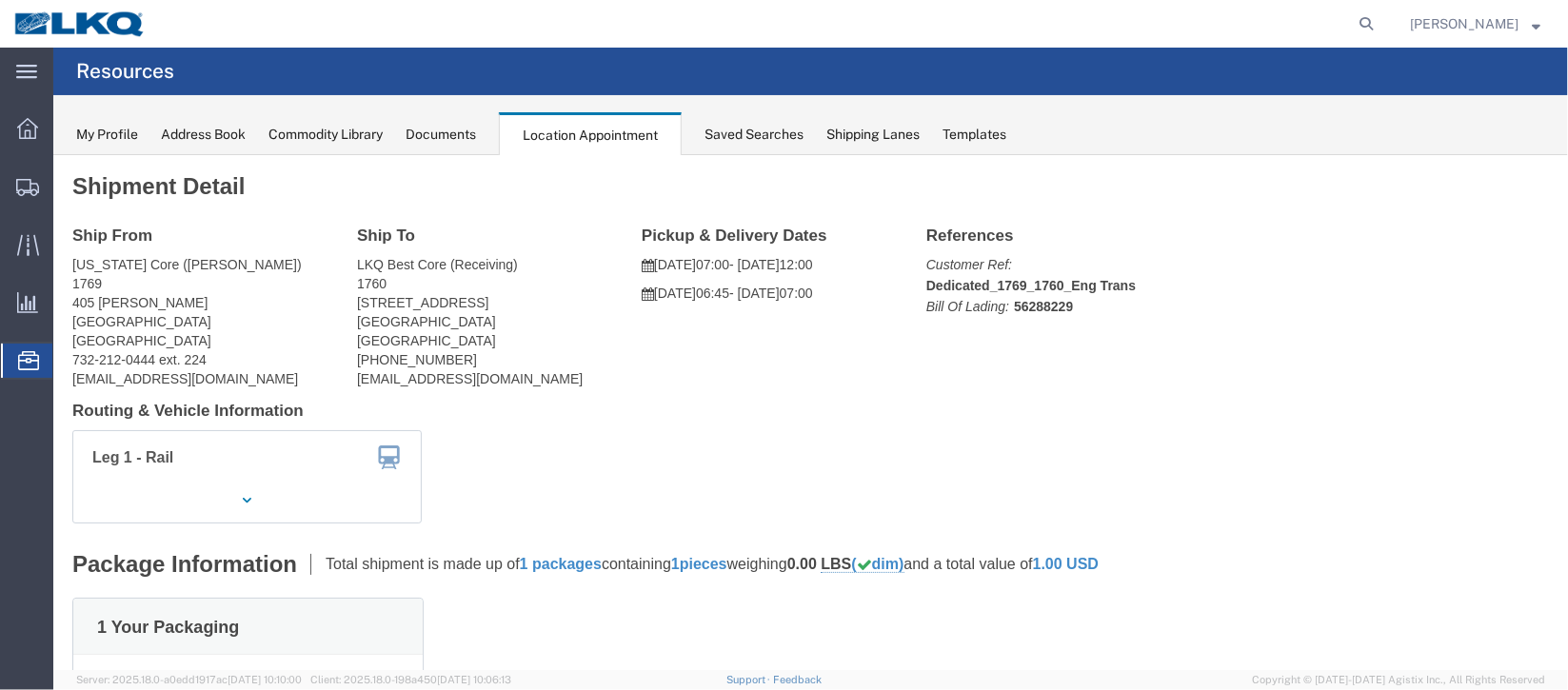
click at [0, 0] on span "Documents" at bounding box center [0, 0] width 0 height 0
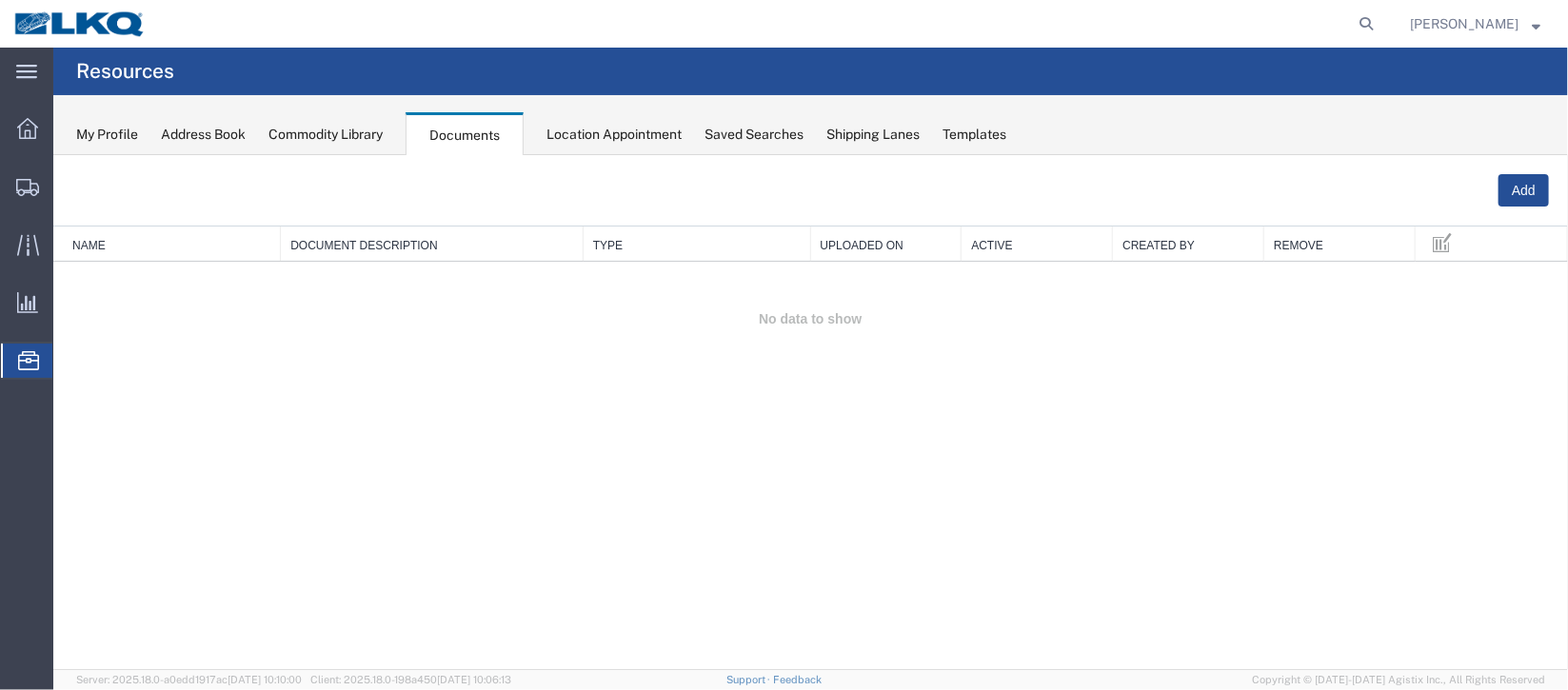
click at [0, 0] on span "Location Appointment" at bounding box center [0, 0] width 0 height 0
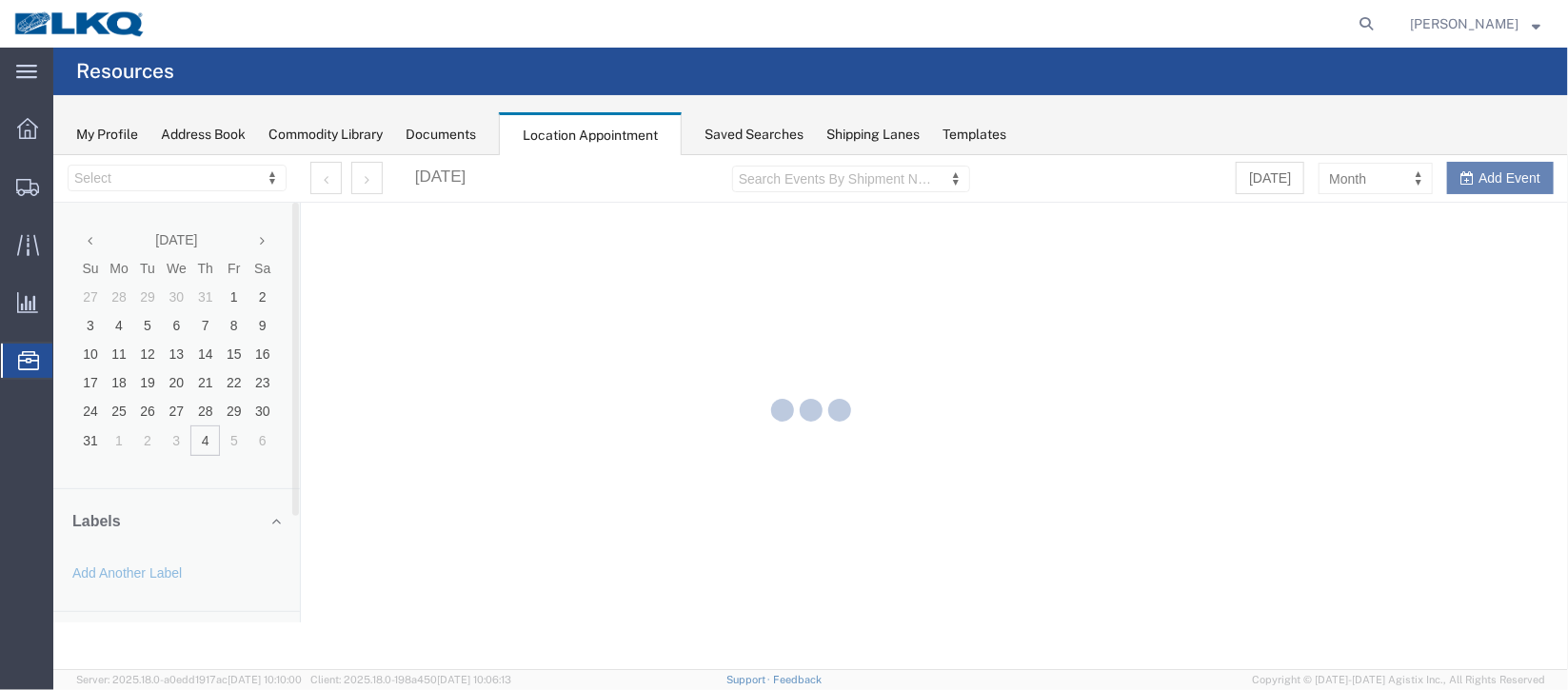
select select "27634"
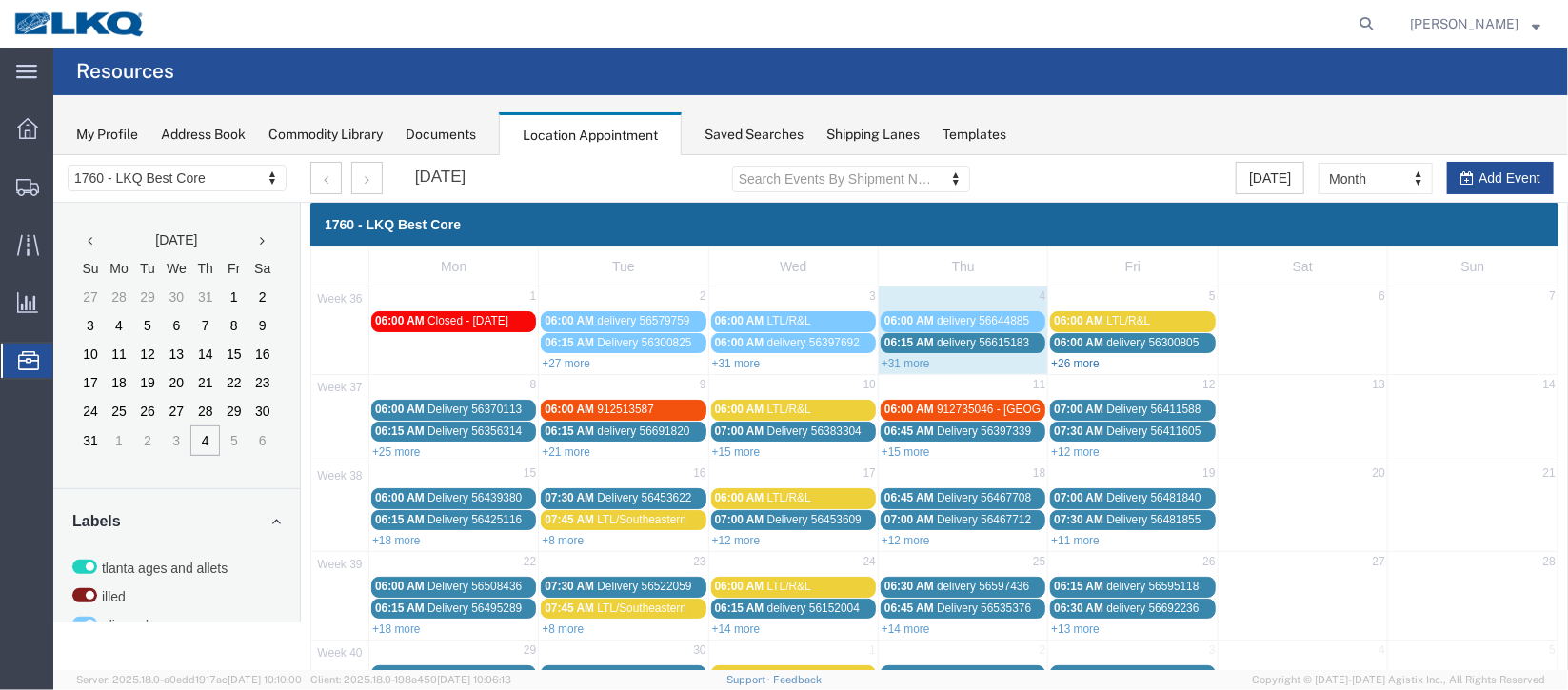
click at [1077, 359] on link "+26 more" at bounding box center [1074, 362] width 49 height 13
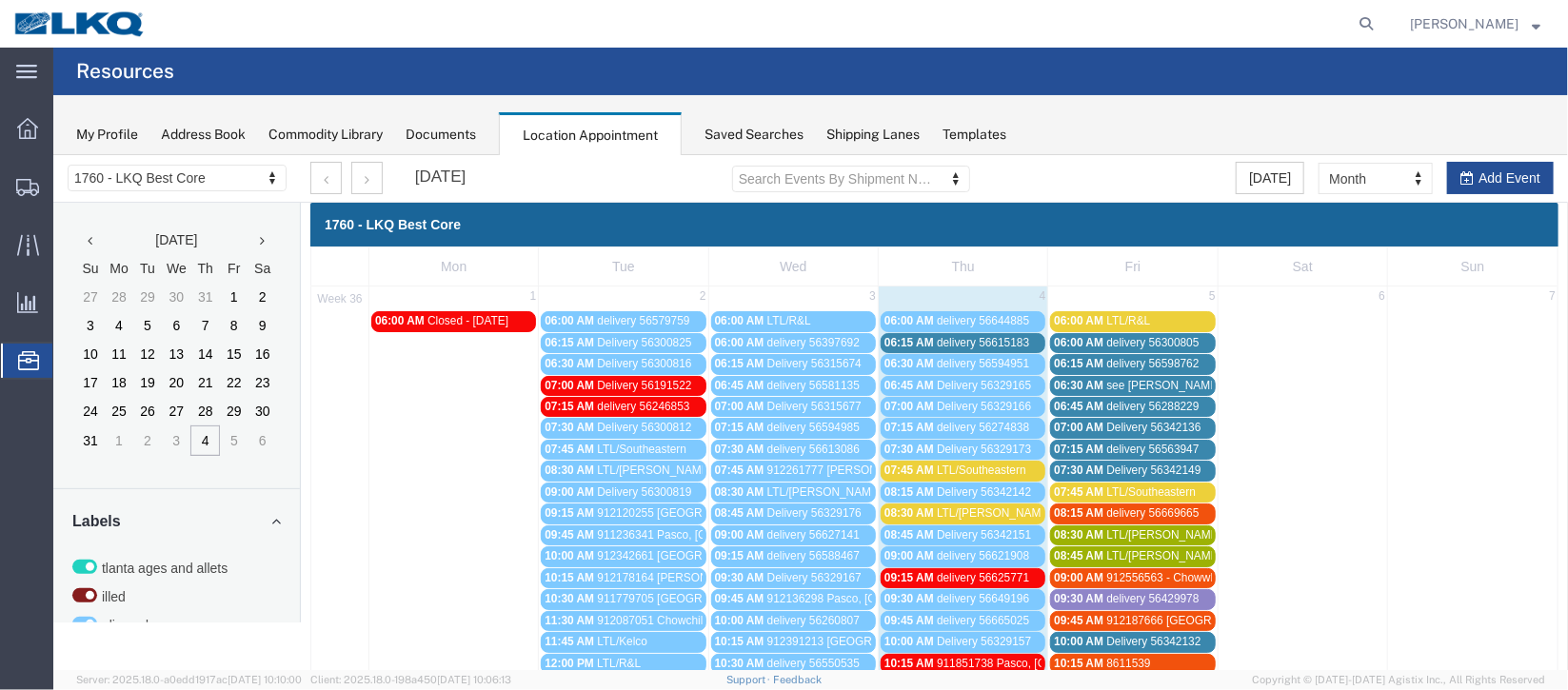
click at [1090, 423] on span "07:00 AM" at bounding box center [1078, 426] width 50 height 13
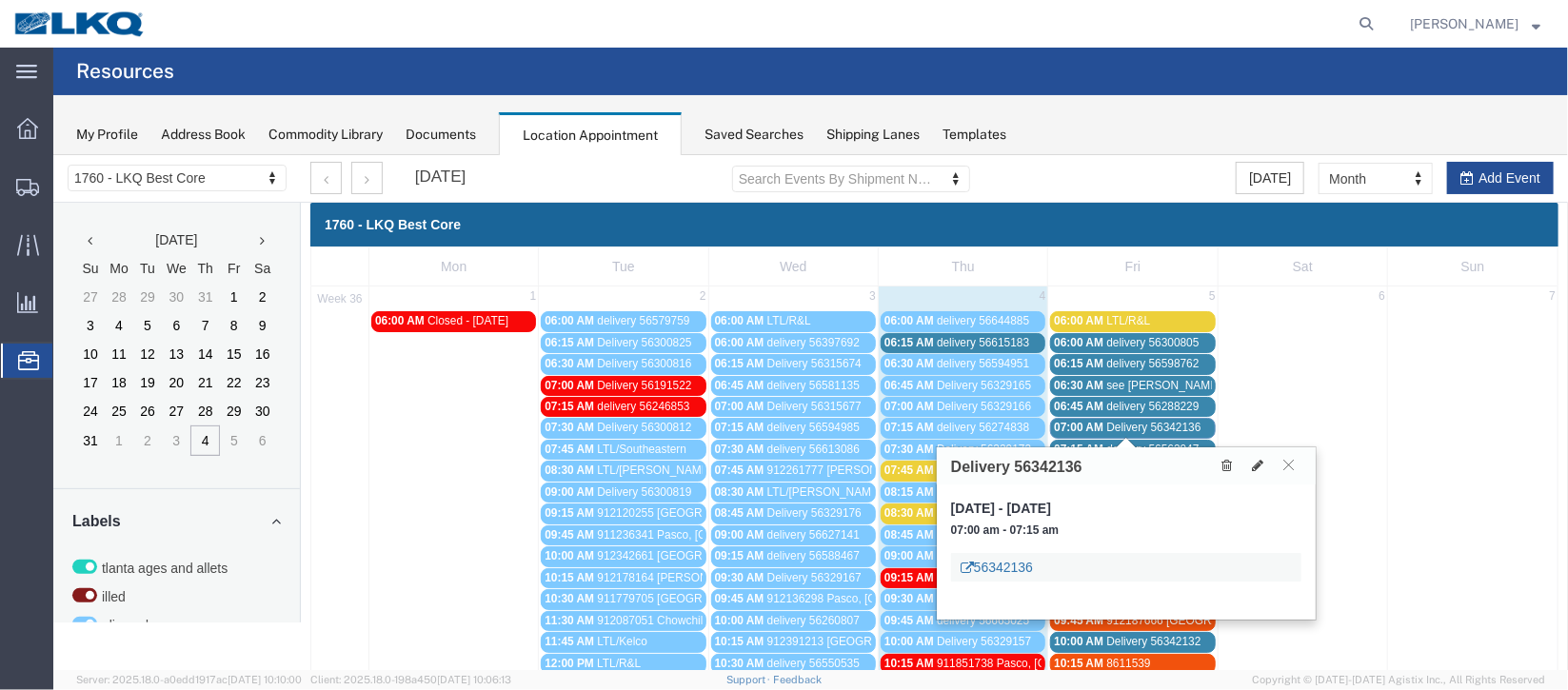
click at [1008, 566] on link "56342136" at bounding box center [995, 565] width 73 height 19
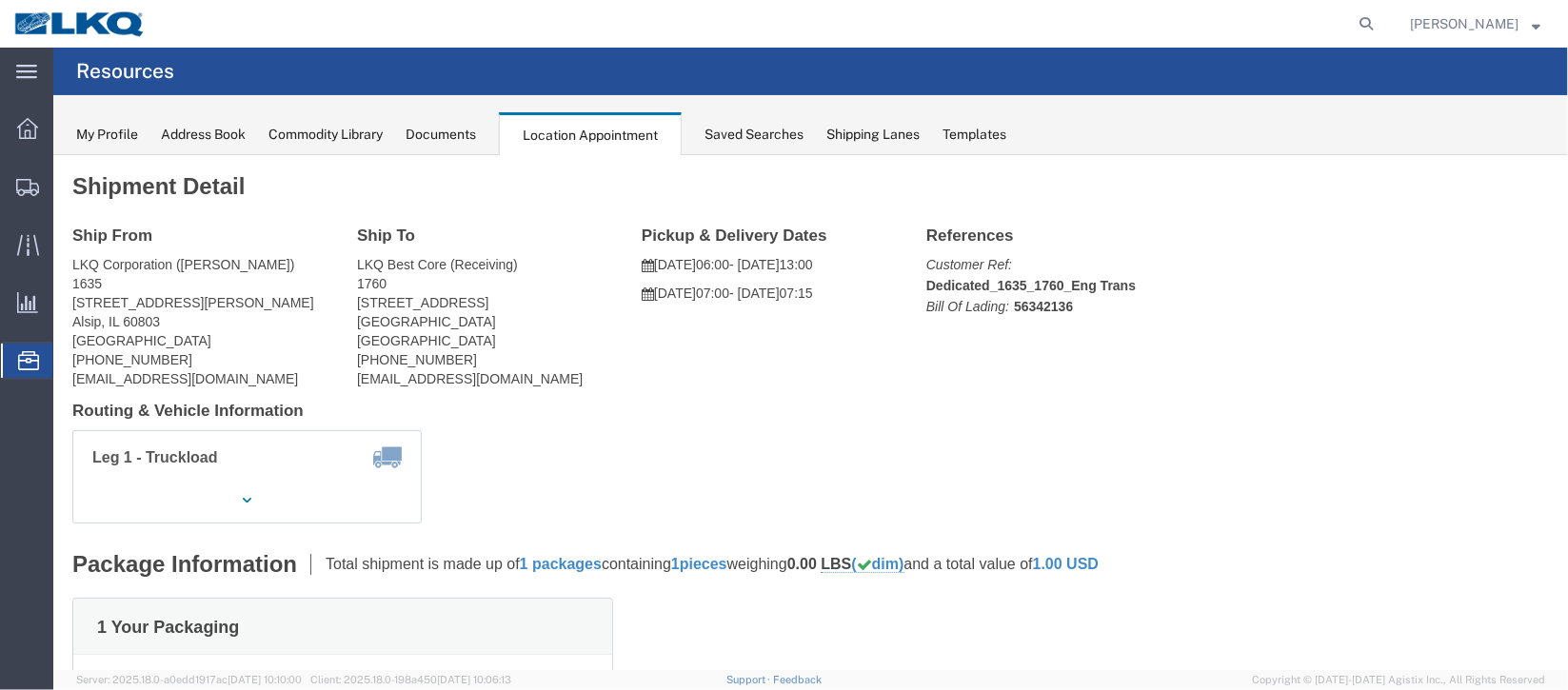
click at [0, 0] on span "Documents" at bounding box center [0, 0] width 0 height 0
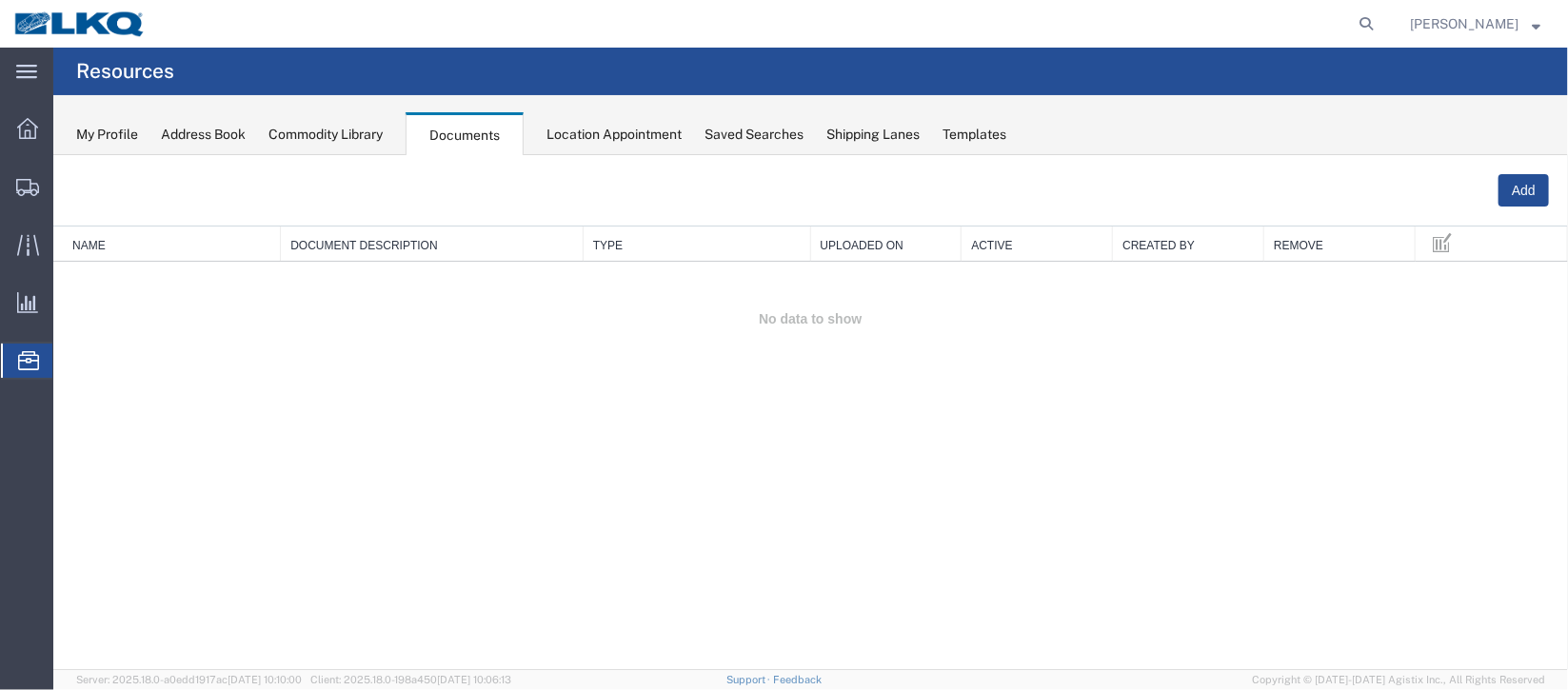
click at [0, 0] on span "Location Appointment" at bounding box center [0, 0] width 0 height 0
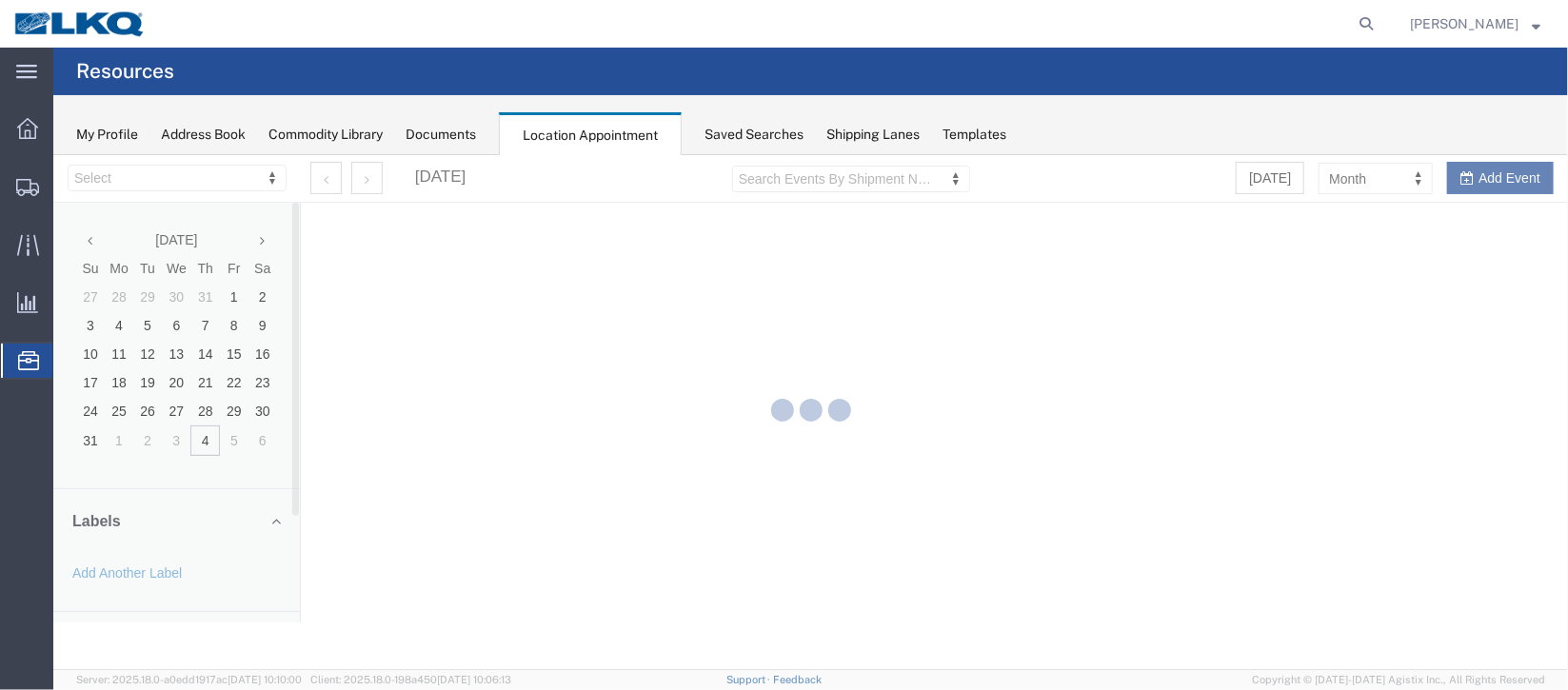
select select "27634"
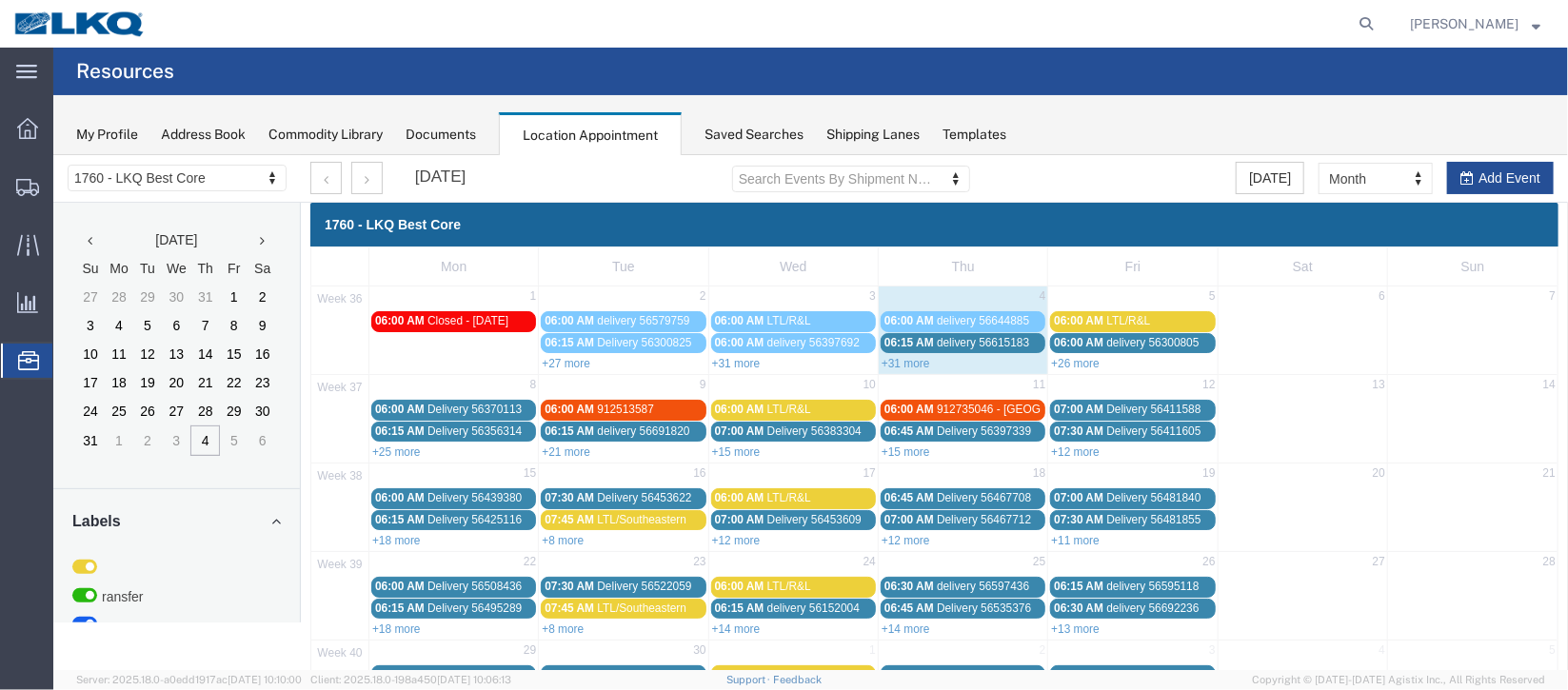
click at [1063, 352] on div "+26 more" at bounding box center [1131, 361] width 169 height 19
select select "1"
select select
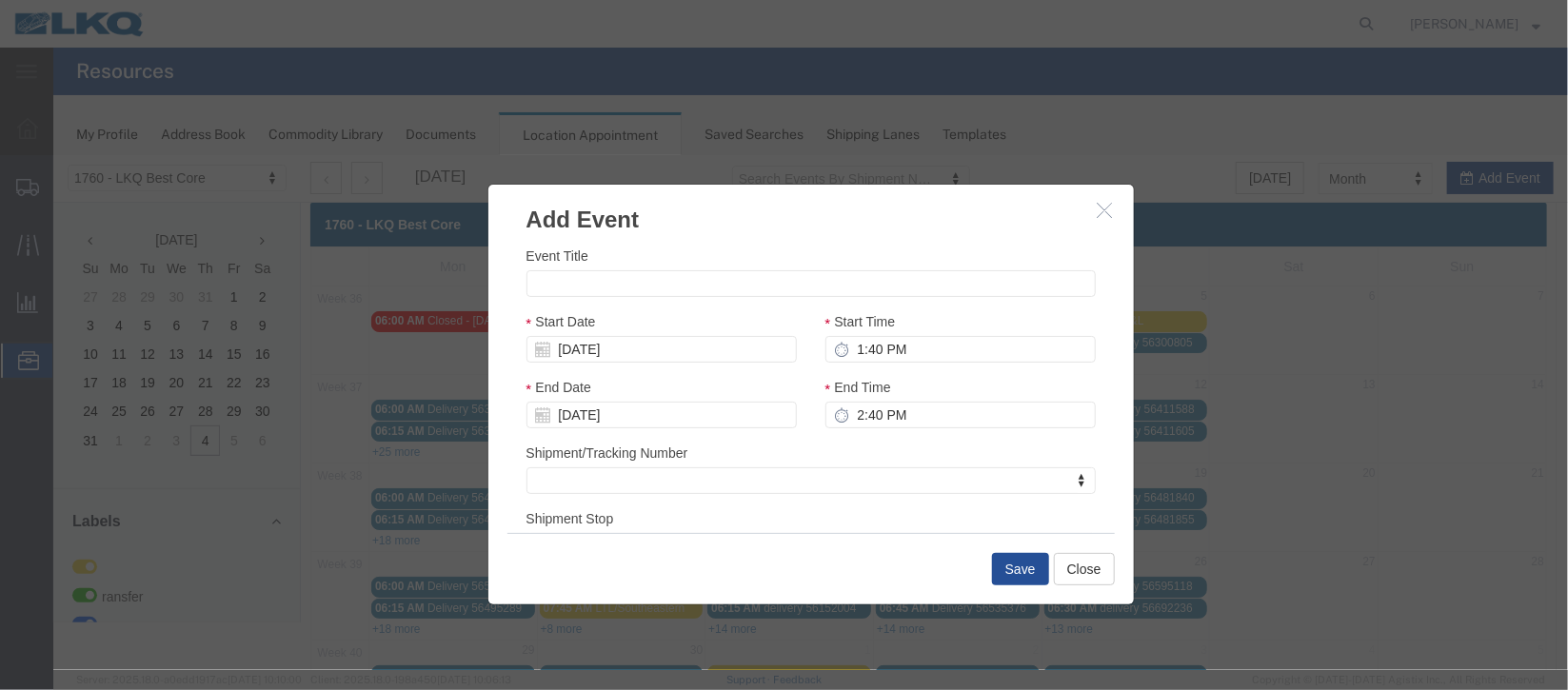
click at [1098, 214] on icon "button" at bounding box center [1104, 208] width 15 height 16
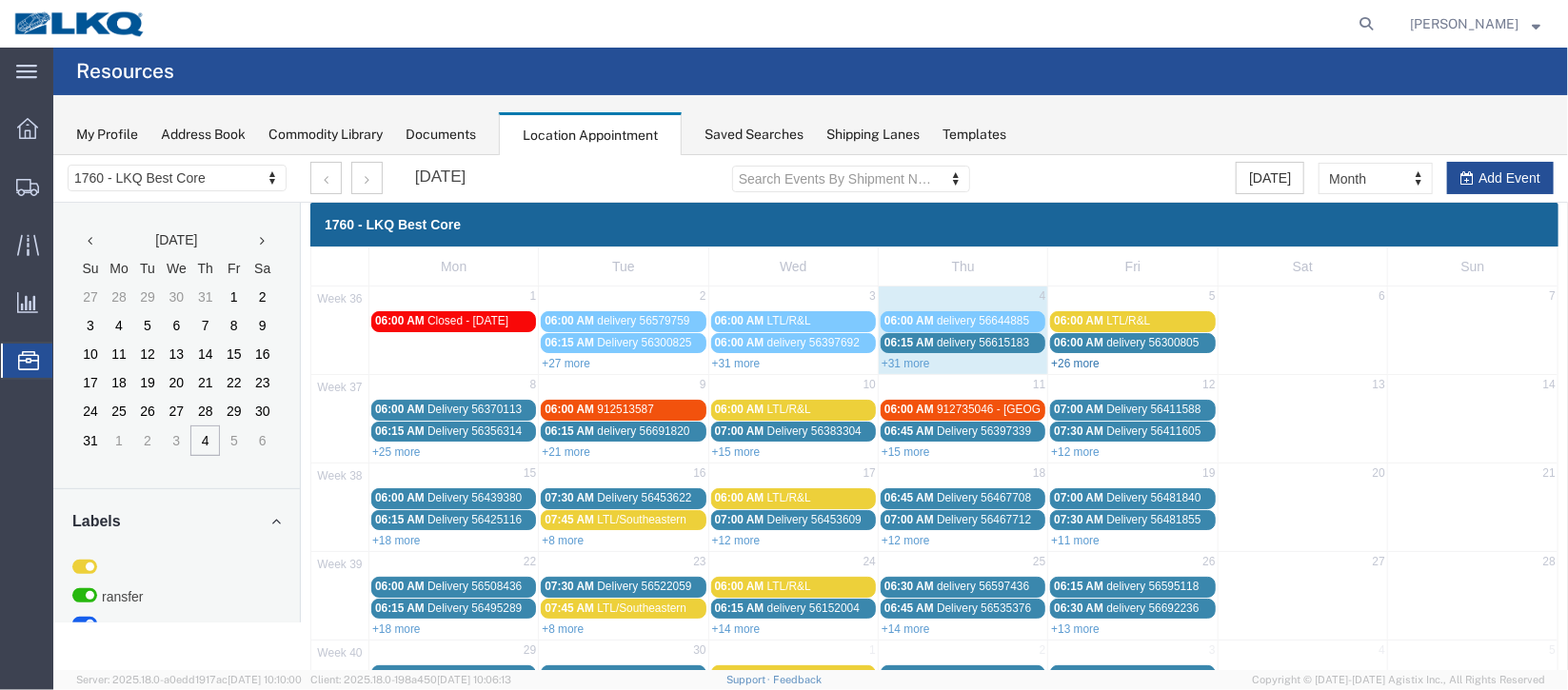
click at [1080, 363] on link "+26 more" at bounding box center [1074, 362] width 49 height 13
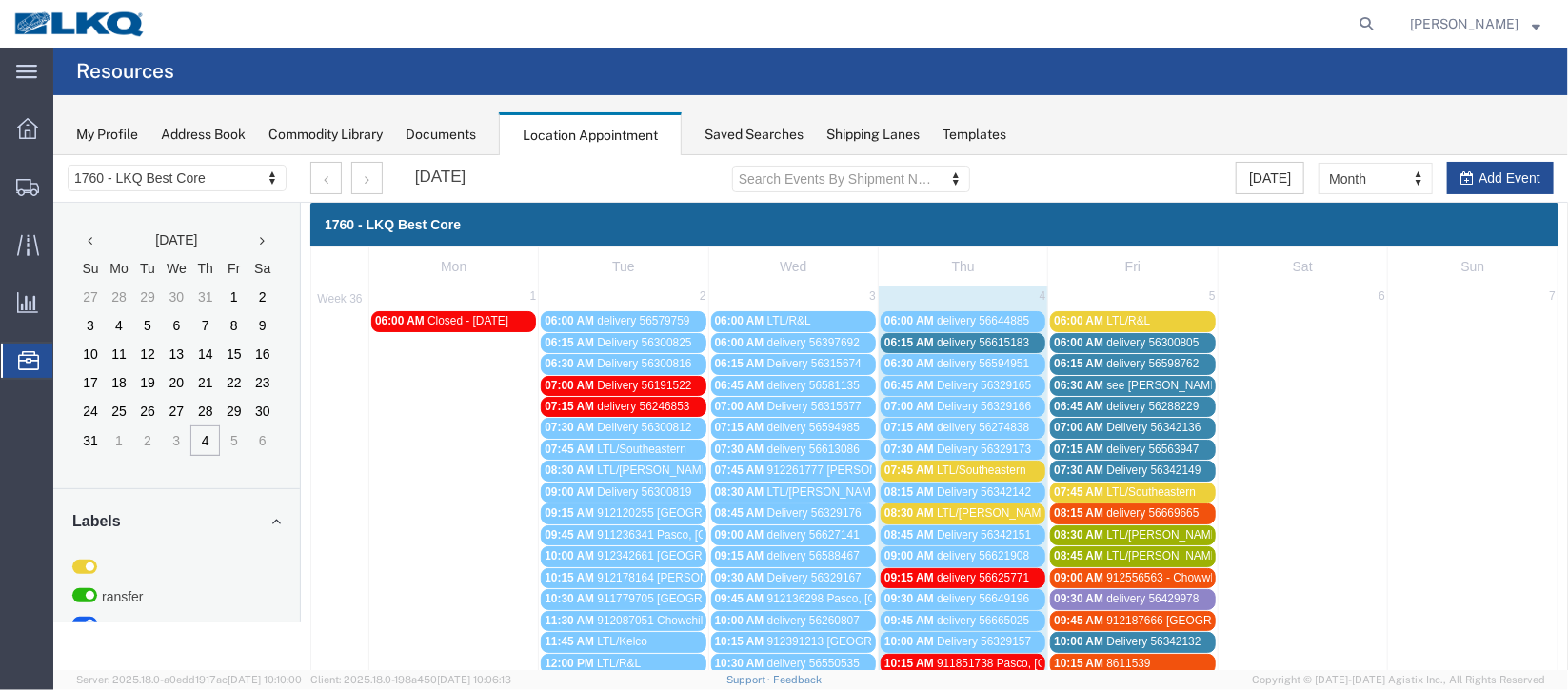
click at [1097, 467] on div "07:30 AM Delivery 56342149" at bounding box center [1131, 470] width 157 height 14
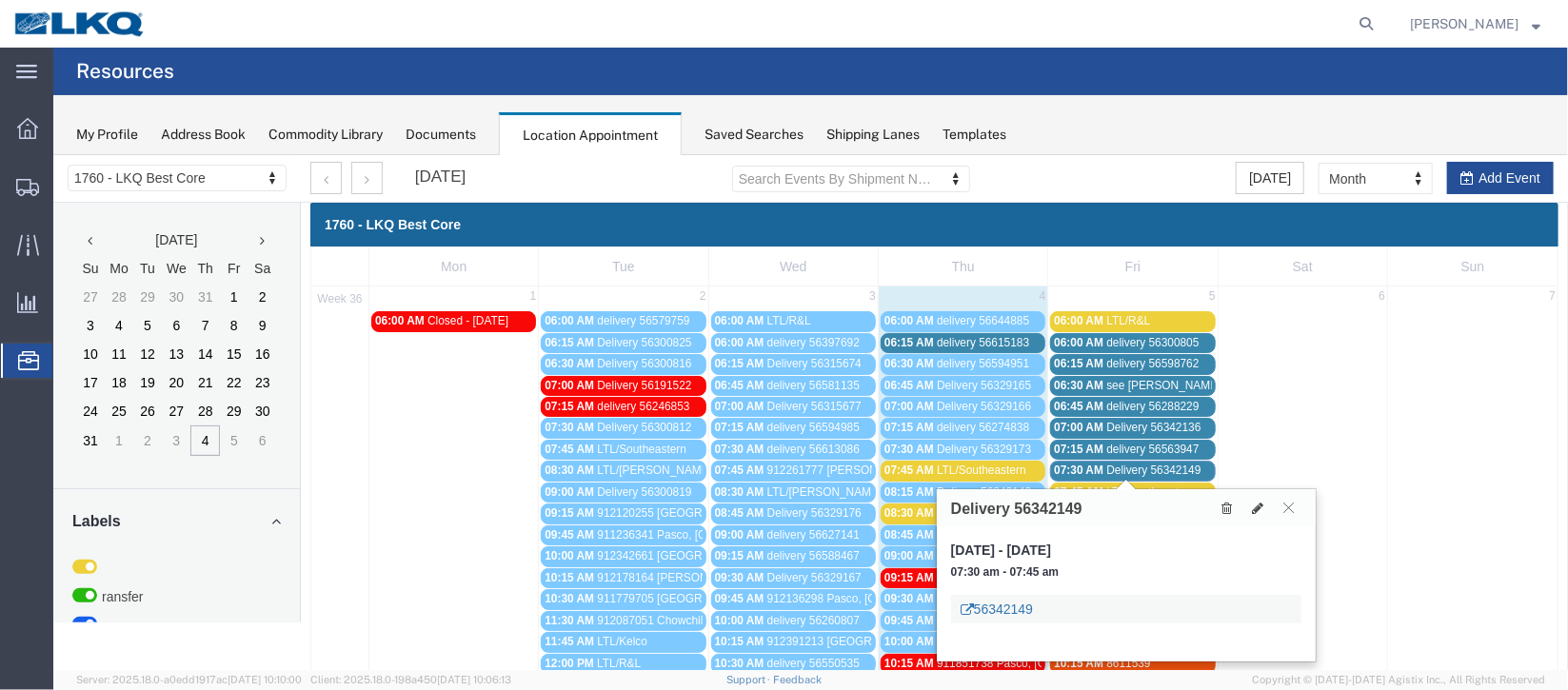
click at [1001, 598] on link "56342149" at bounding box center [995, 607] width 73 height 19
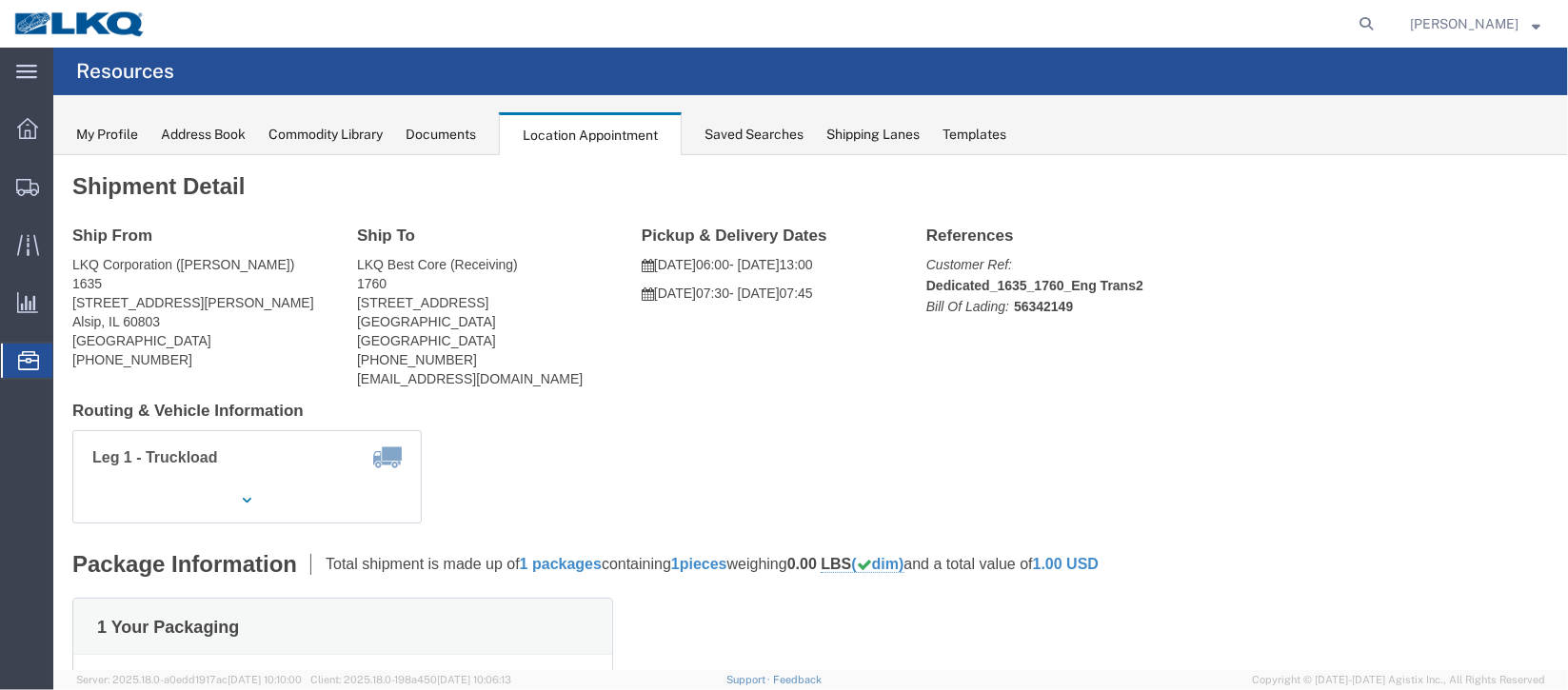
click at [0, 0] on span "Documents" at bounding box center [0, 0] width 0 height 0
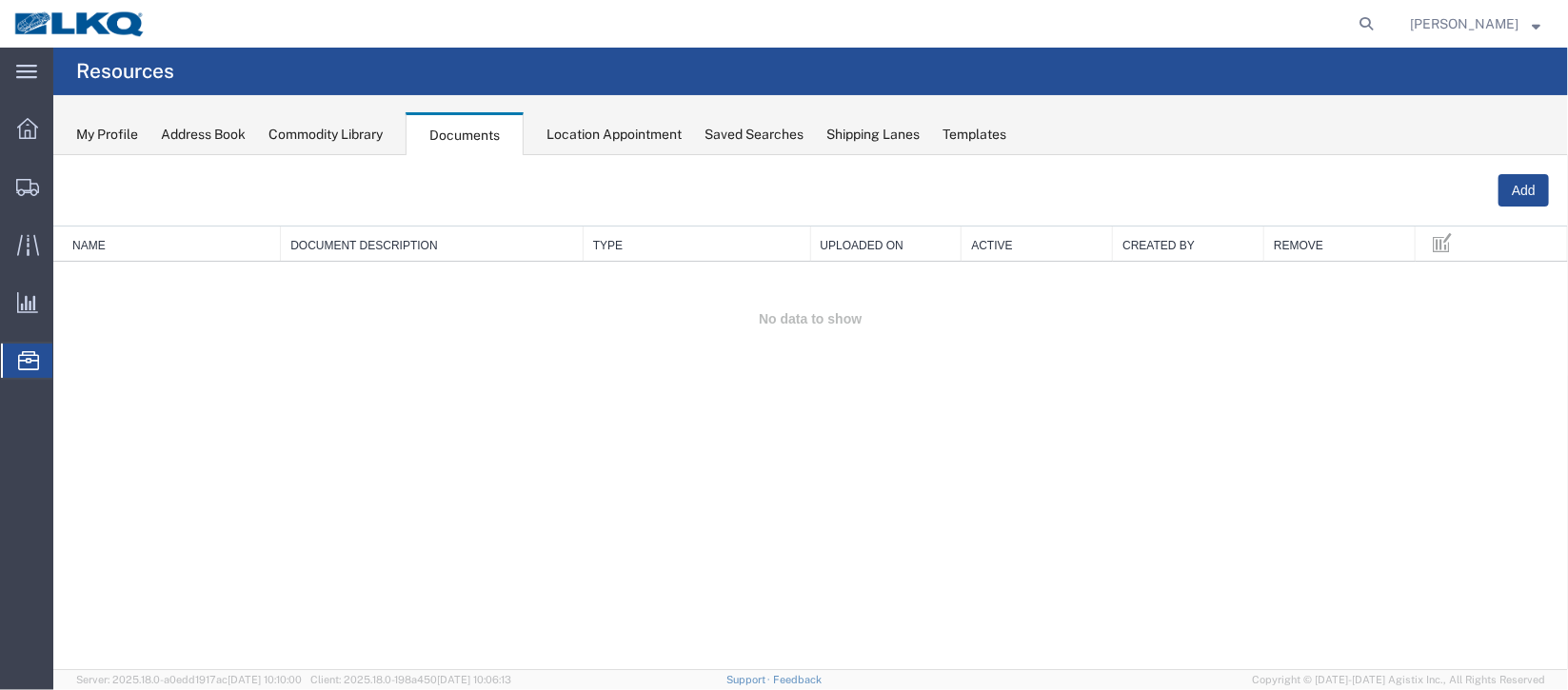
click at [0, 0] on span "Location Appointment" at bounding box center [0, 0] width 0 height 0
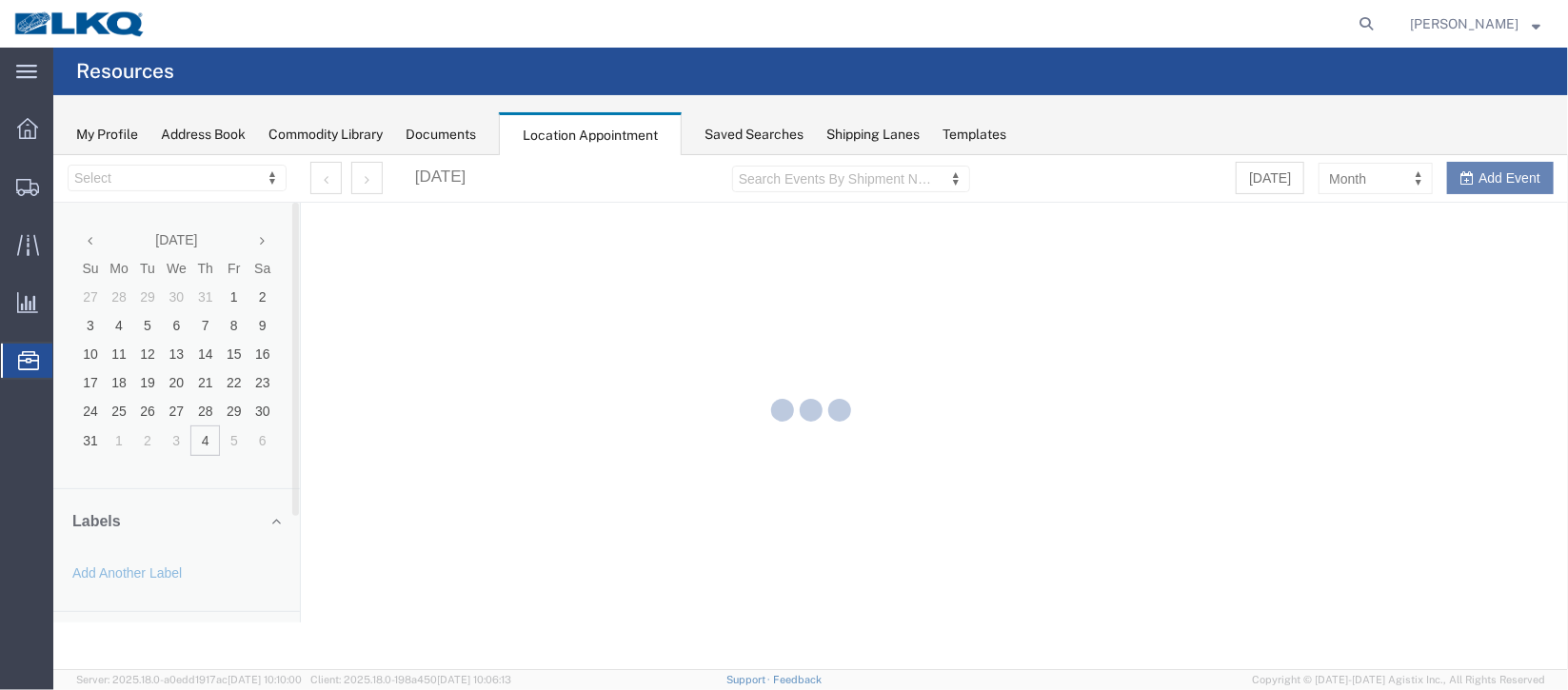
select select "27634"
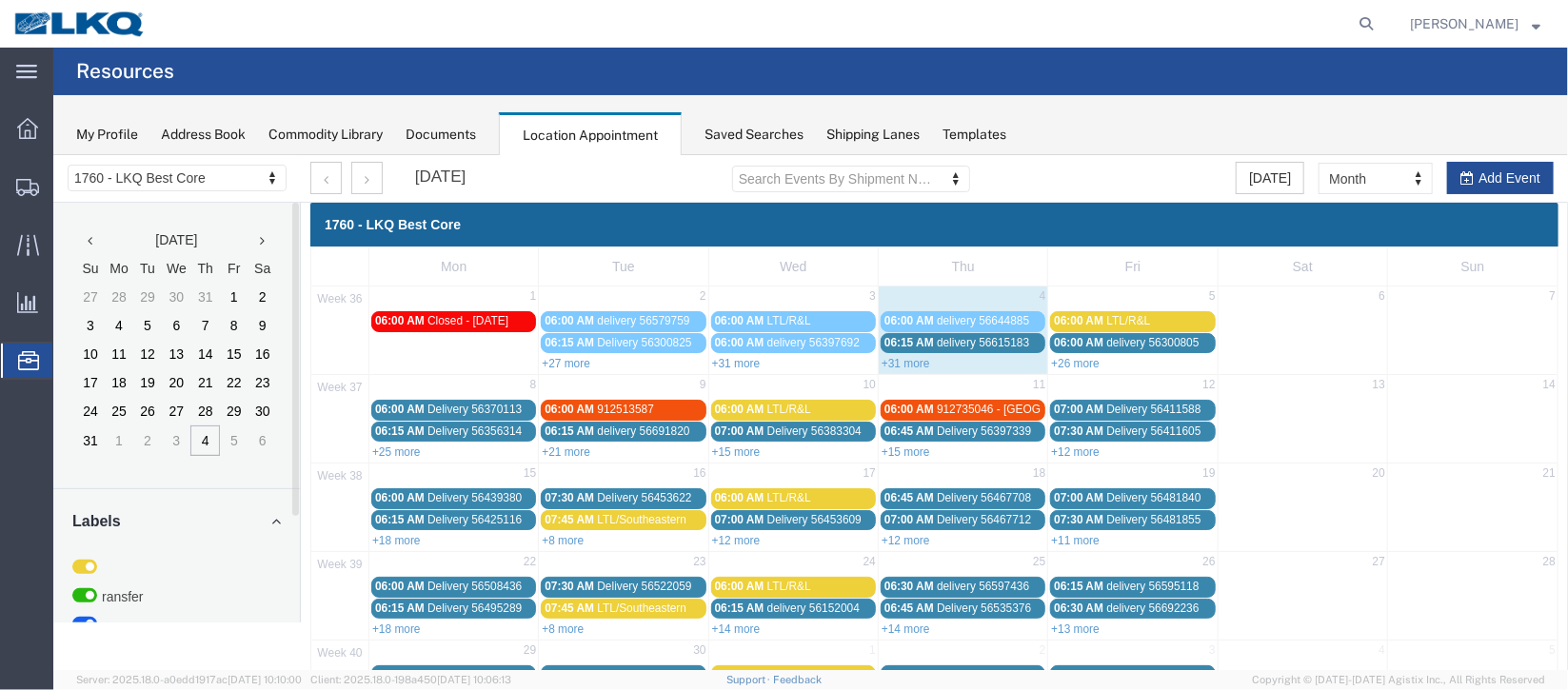
click at [1063, 359] on link "+26 more" at bounding box center [1074, 362] width 49 height 13
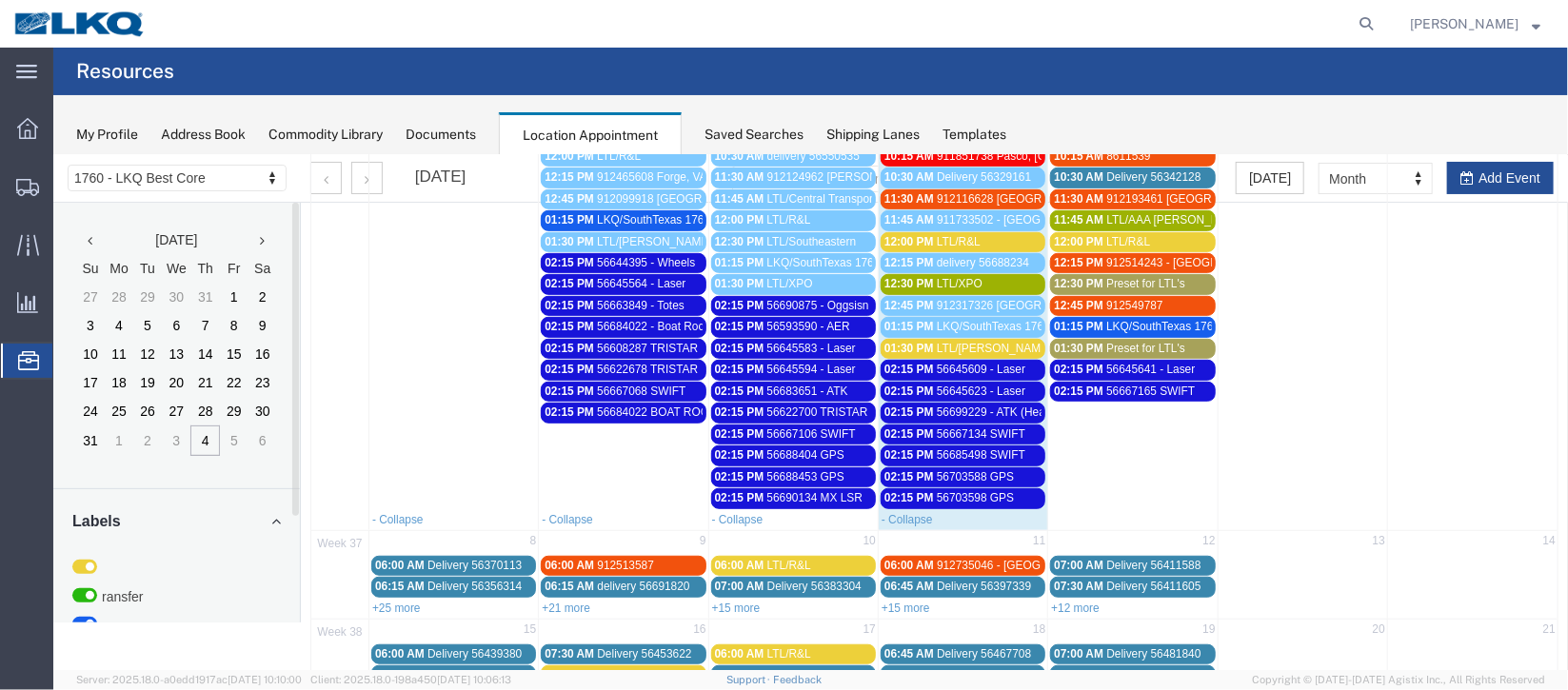
scroll to position [713, 0]
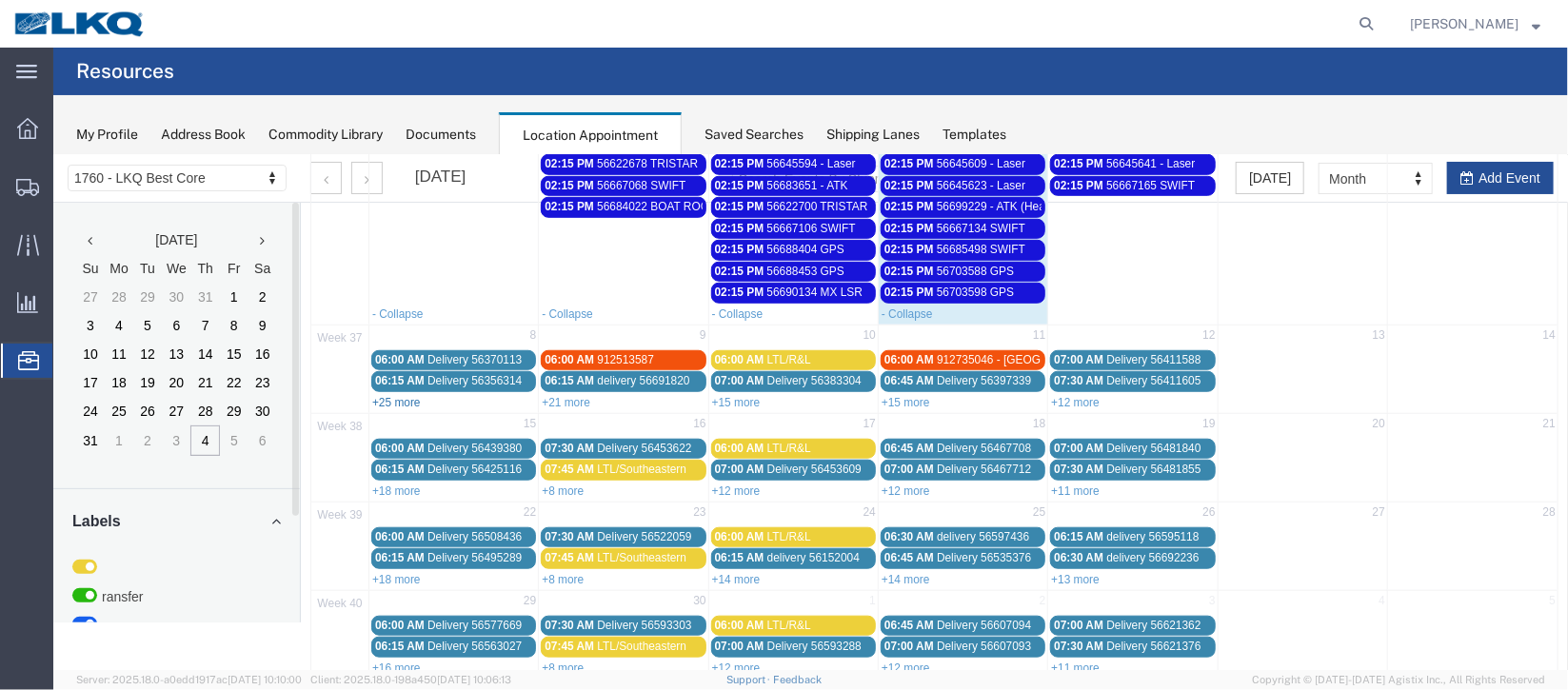
click at [393, 395] on link "+25 more" at bounding box center [395, 401] width 49 height 13
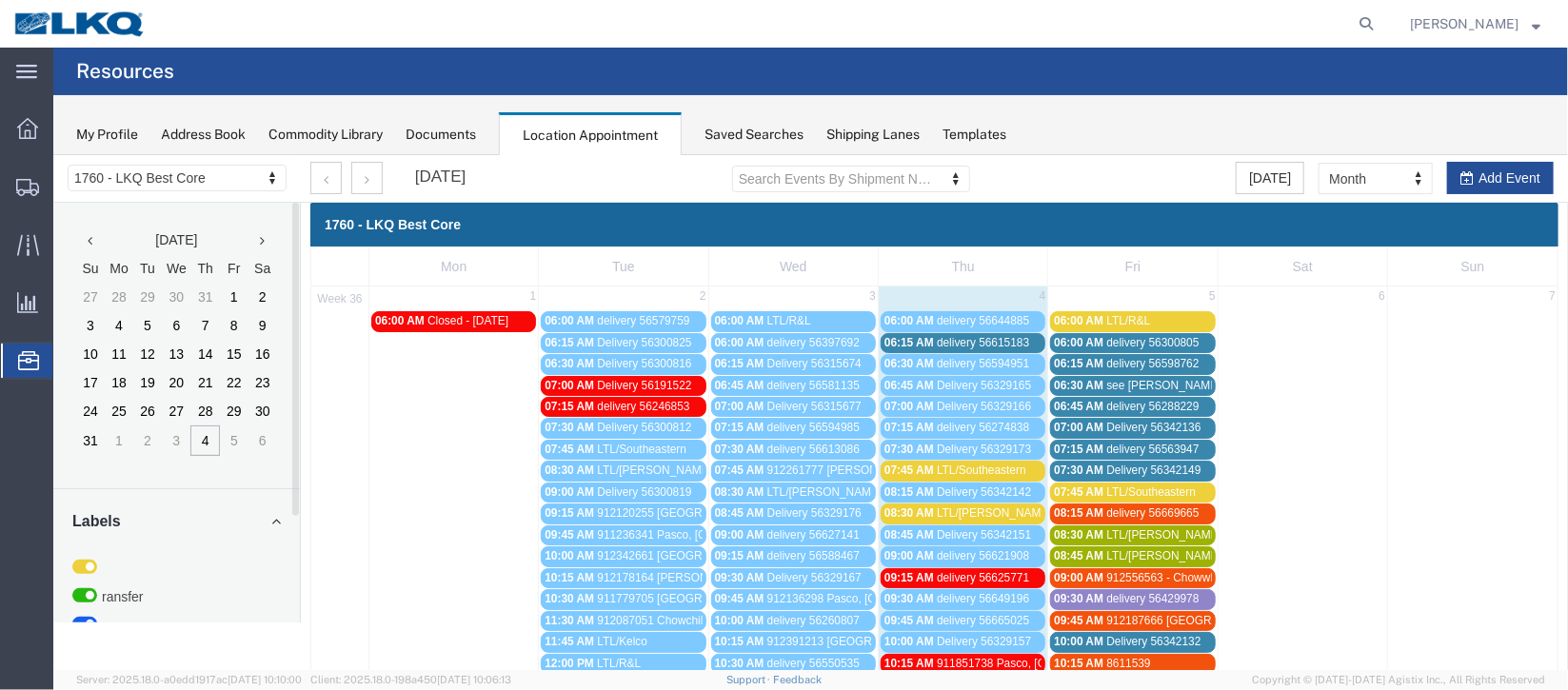
scroll to position [284, 0]
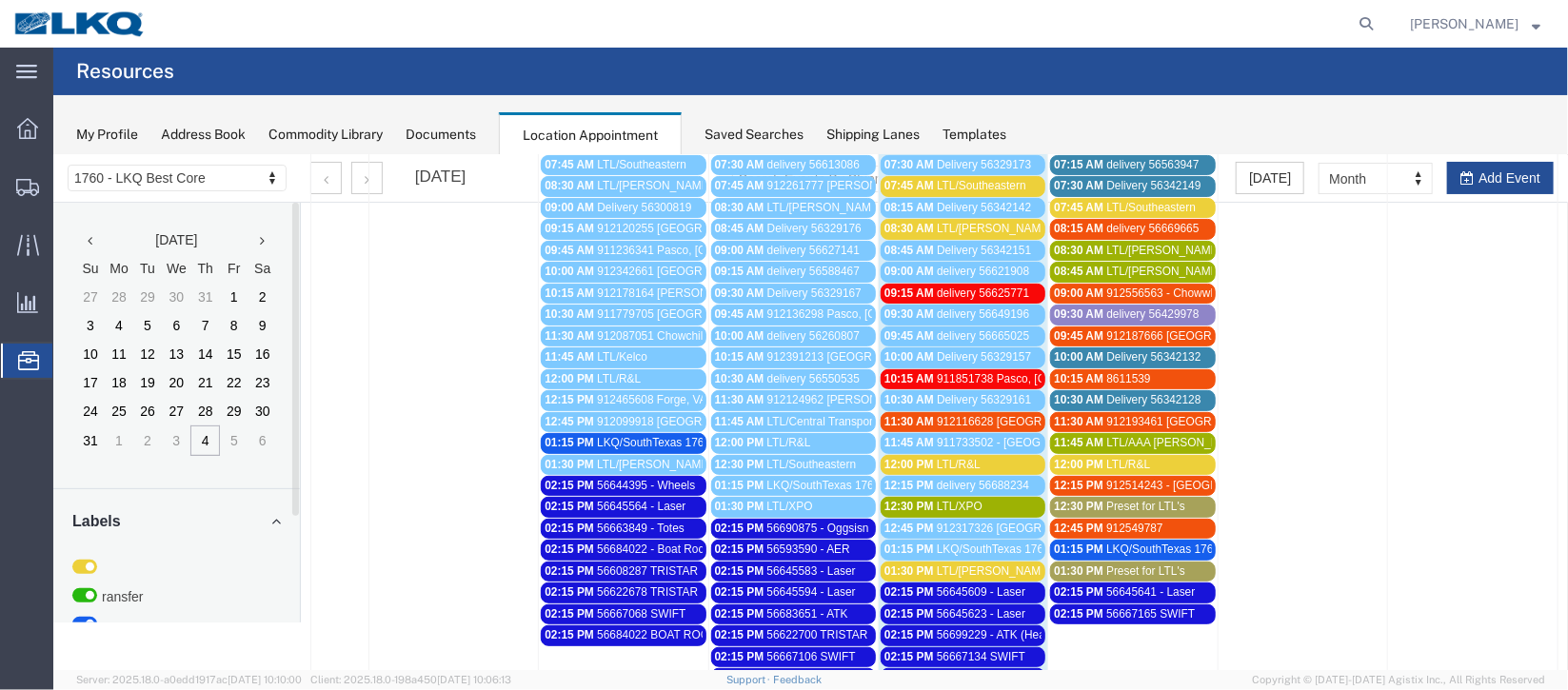
click at [1031, 627] on span "56699229 - ATK (Heads)" at bounding box center [997, 633] width 125 height 13
click at [1114, 658] on icon at bounding box center [1119, 663] width 10 height 11
click at [957, 414] on span "912116628 [GEOGRAPHIC_DATA], [GEOGRAPHIC_DATA] Trucks For You" at bounding box center [1126, 420] width 381 height 13
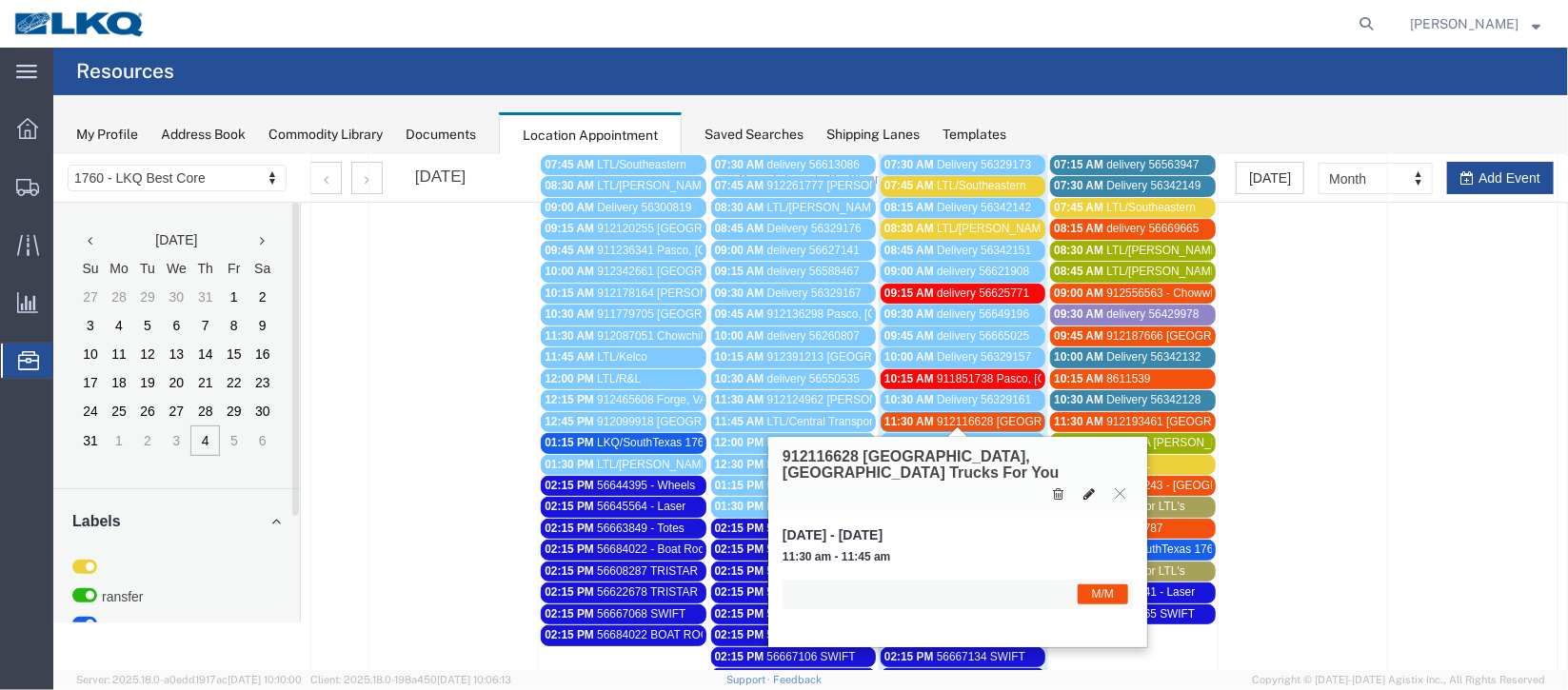
click at [1087, 483] on button at bounding box center [1088, 493] width 27 height 20
select select "1"
select select "24"
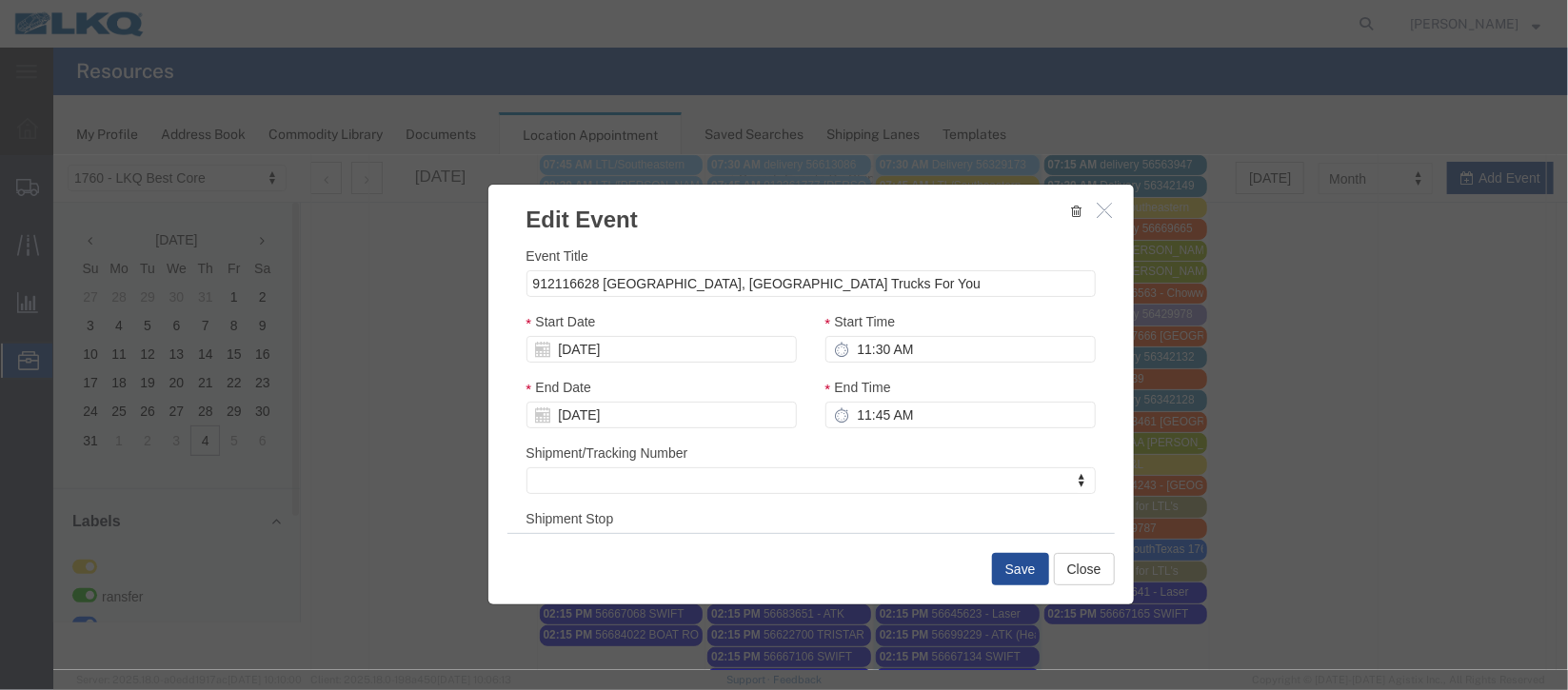
click at [1097, 214] on icon "button" at bounding box center [1104, 208] width 15 height 16
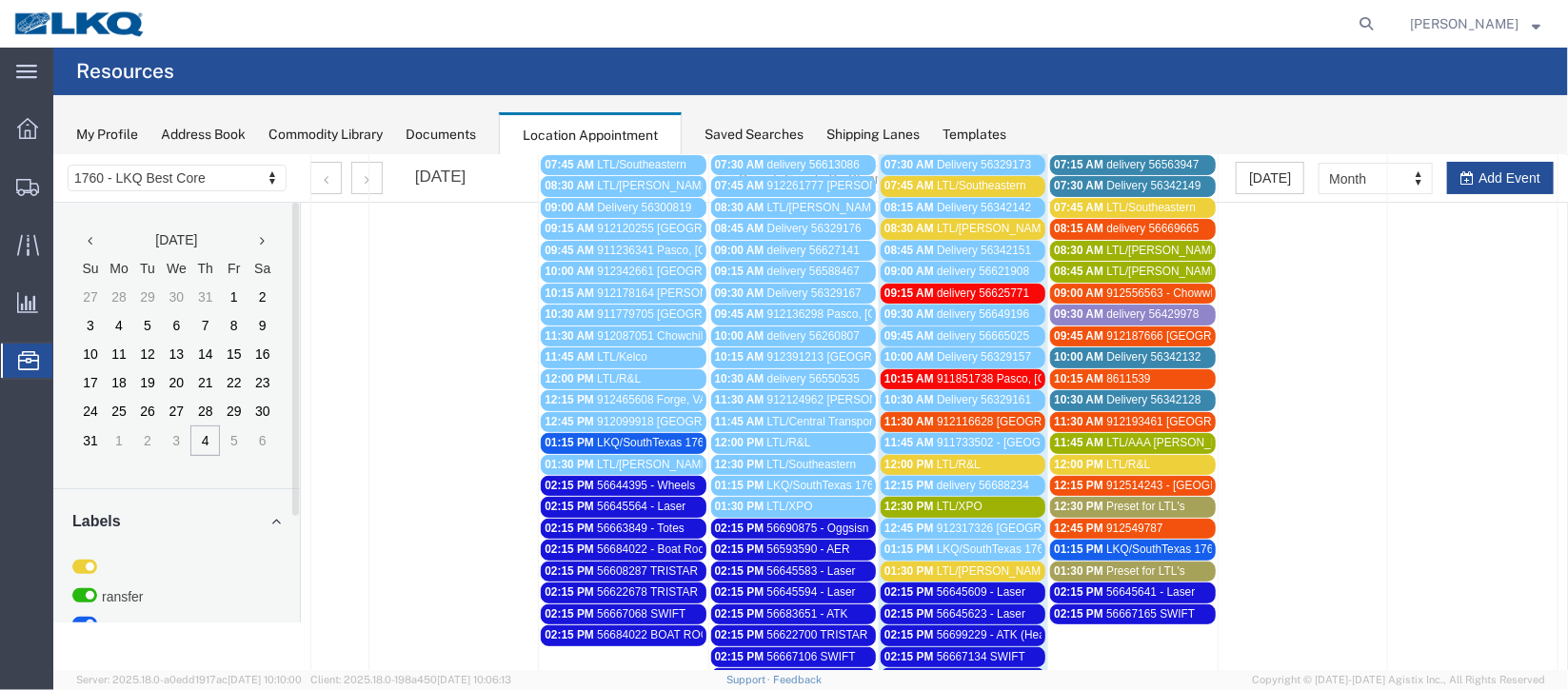
click at [948, 416] on span "912116628 [GEOGRAPHIC_DATA], [GEOGRAPHIC_DATA] Trucks For You" at bounding box center [1126, 420] width 381 height 13
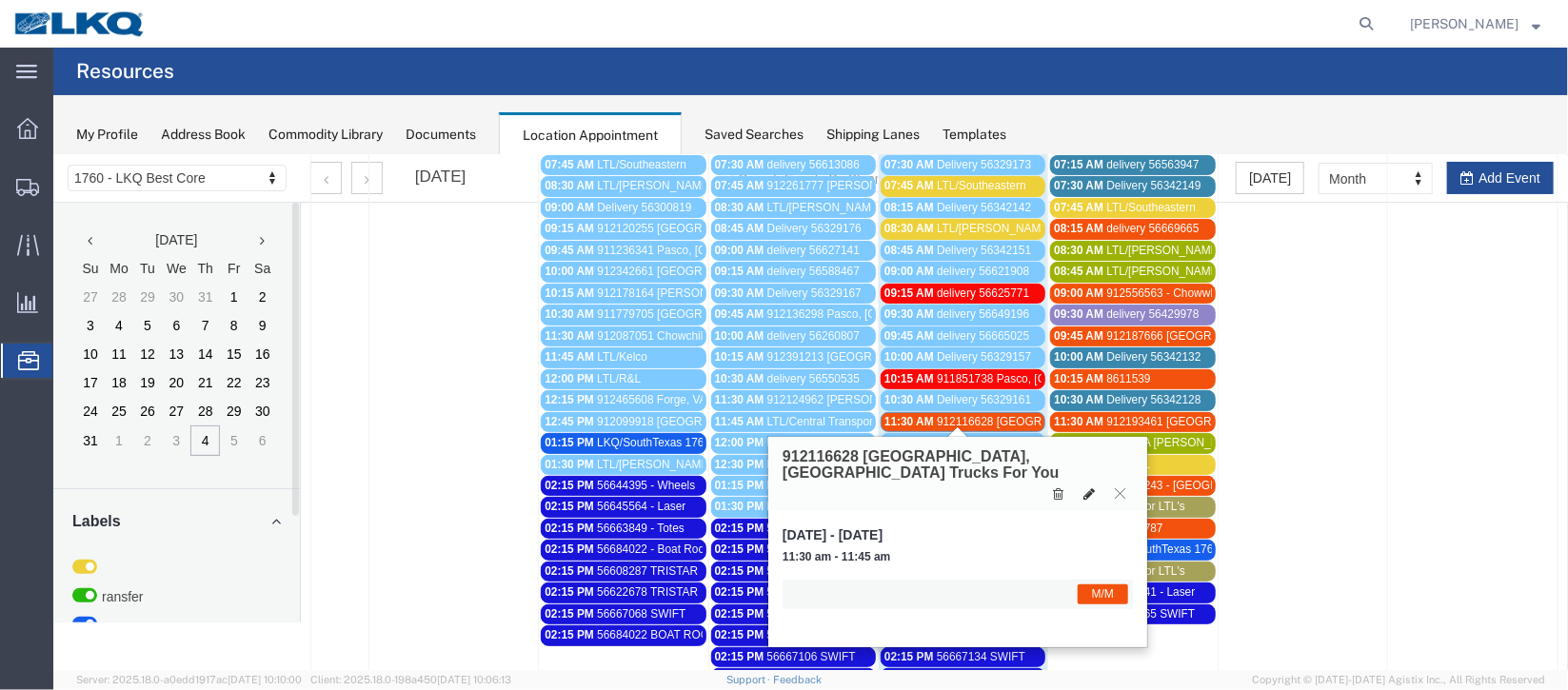
click at [1080, 483] on button at bounding box center [1088, 493] width 27 height 20
select select "1"
select select "24"
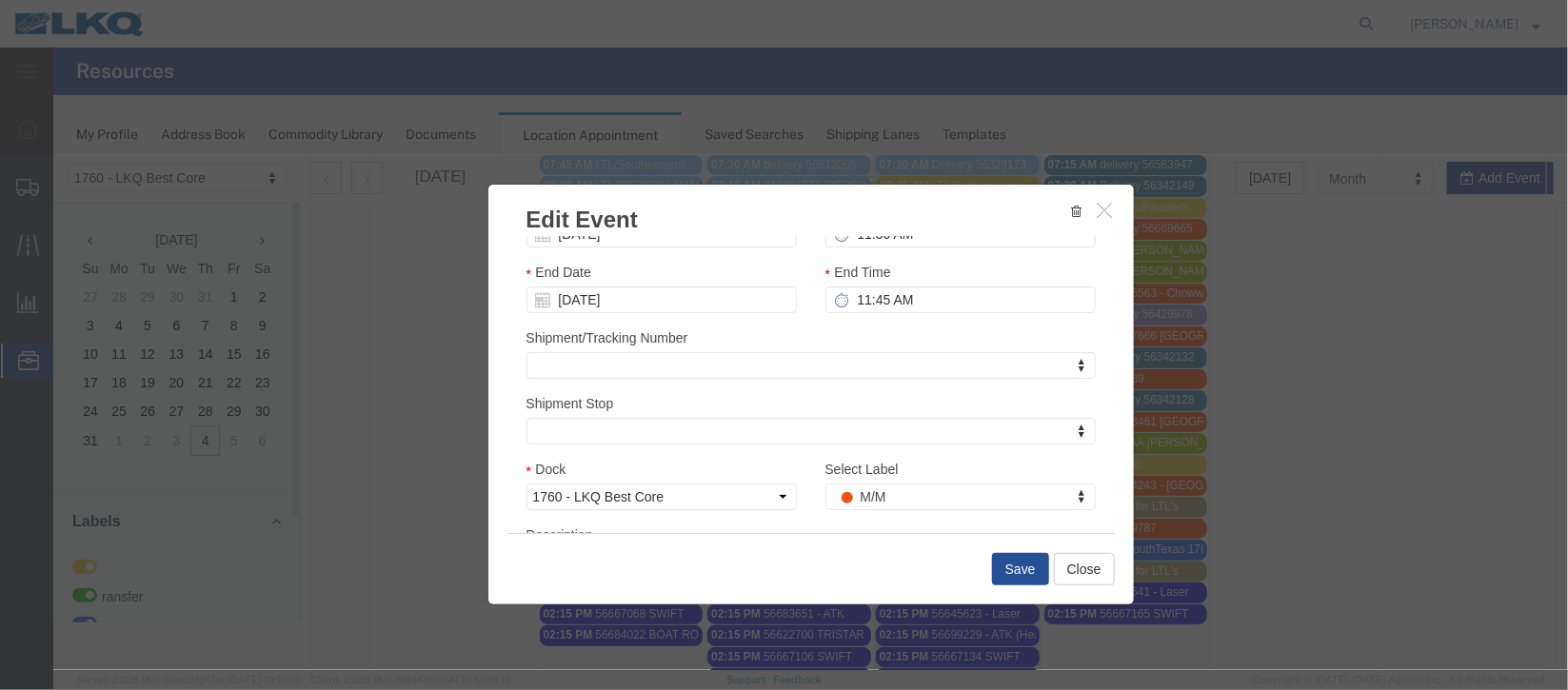
scroll to position [233, 0]
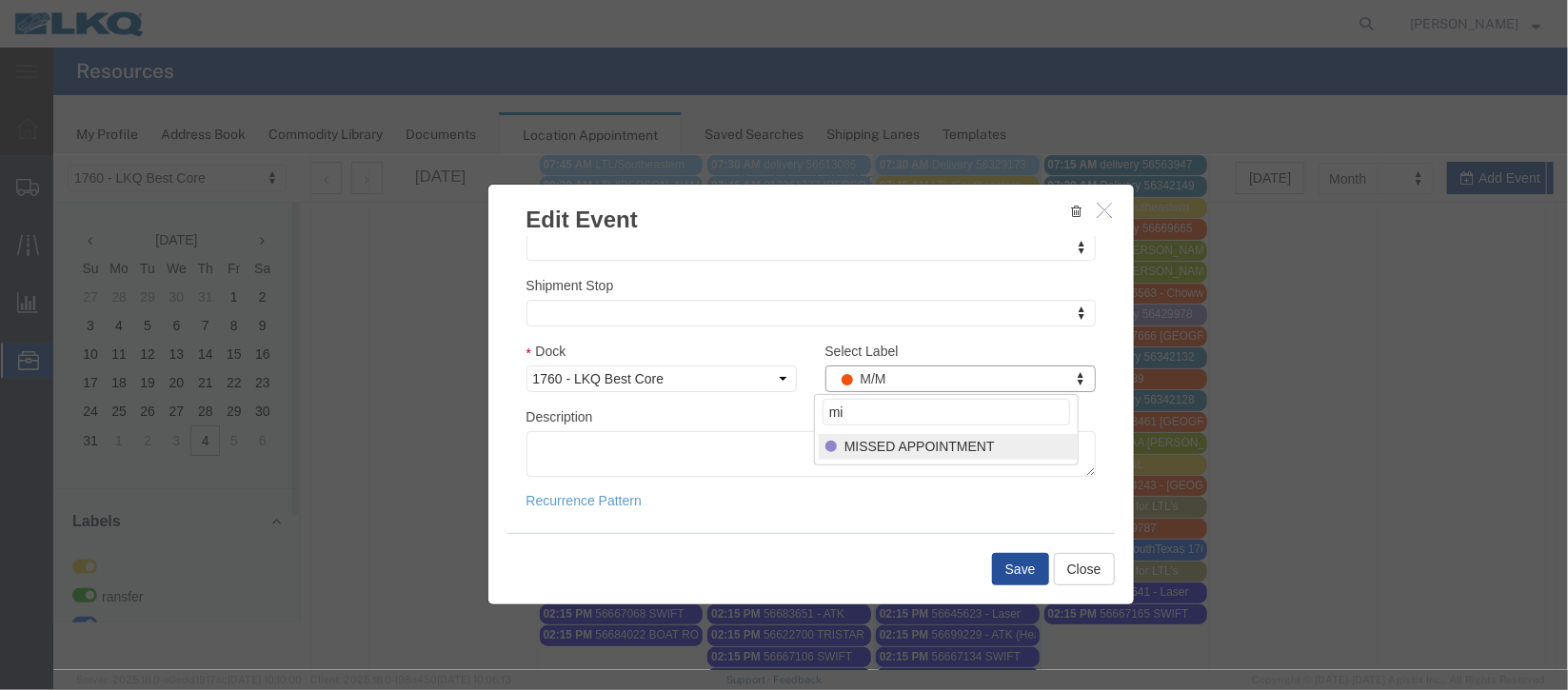
type input "mi"
select select "100"
click at [1033, 561] on button "Save" at bounding box center [1019, 568] width 57 height 32
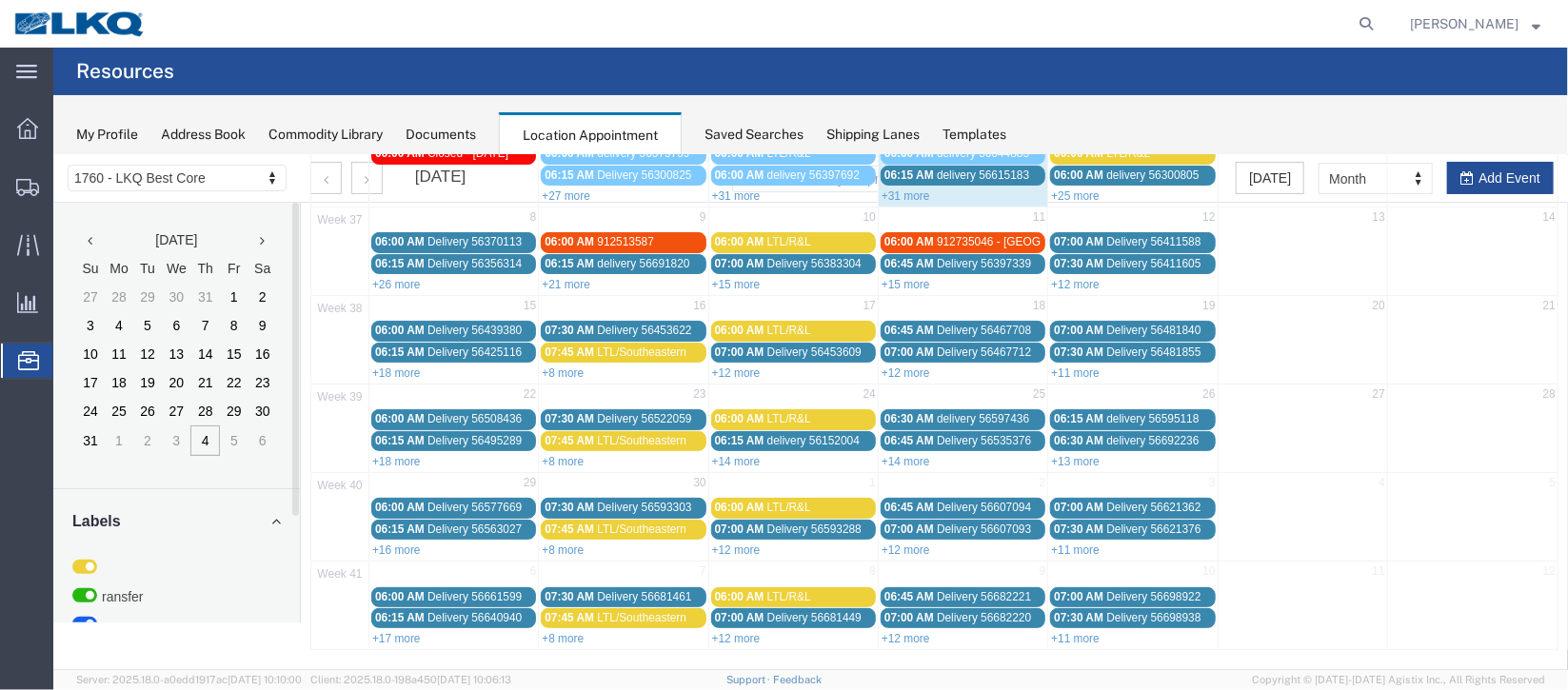
scroll to position [0, 0]
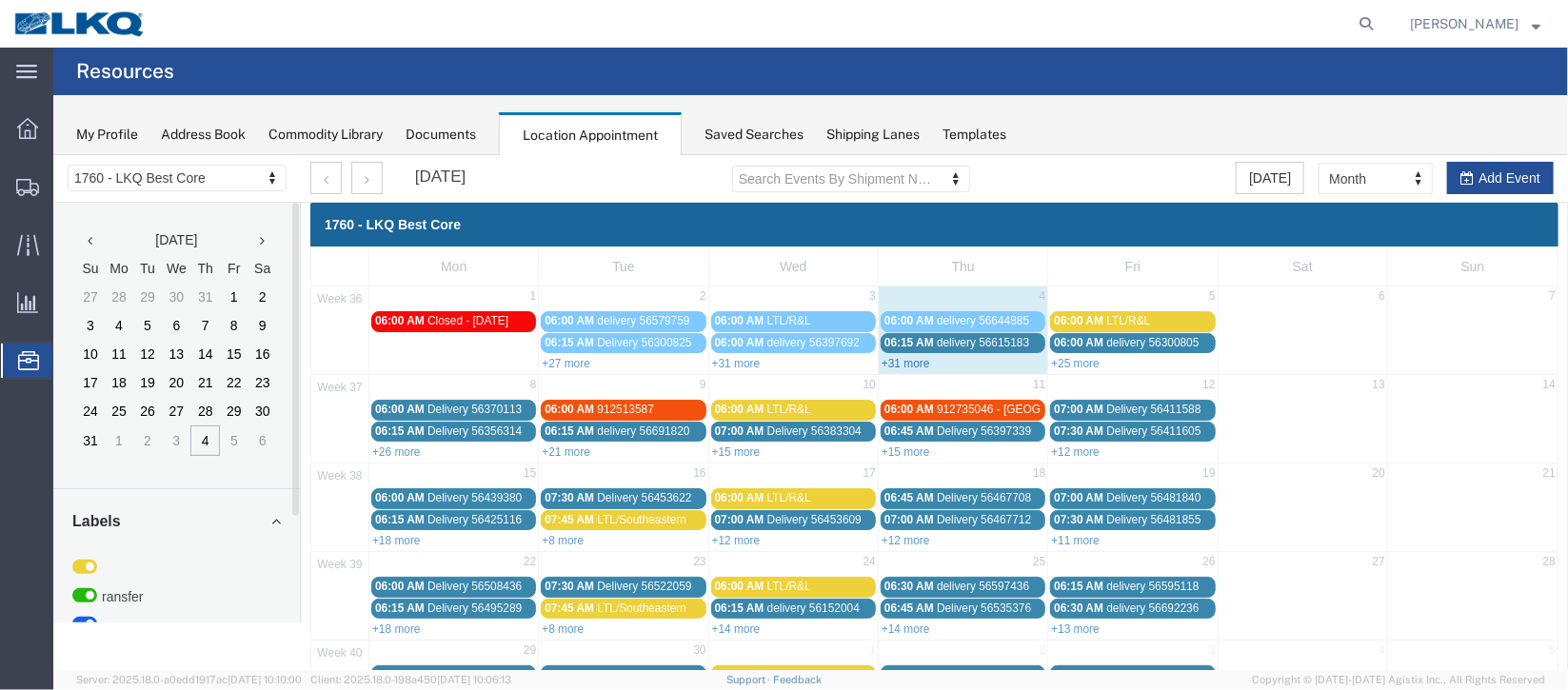
click at [909, 363] on link "+31 more" at bounding box center [905, 362] width 49 height 13
